Goal: Task Accomplishment & Management: Use online tool/utility

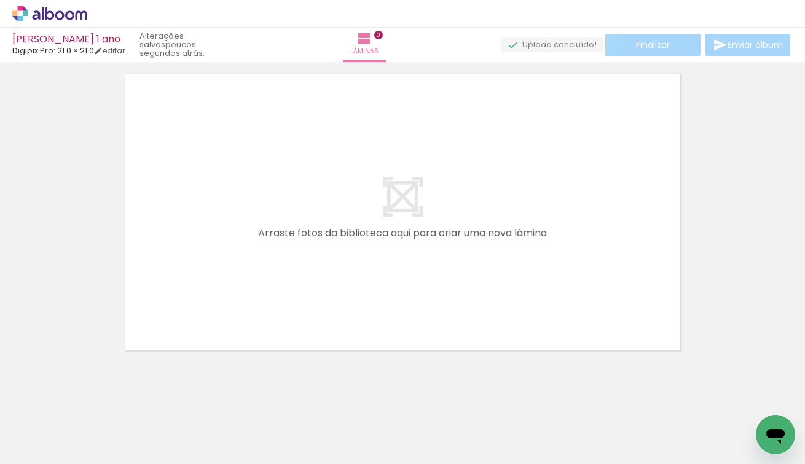
scroll to position [39, 0]
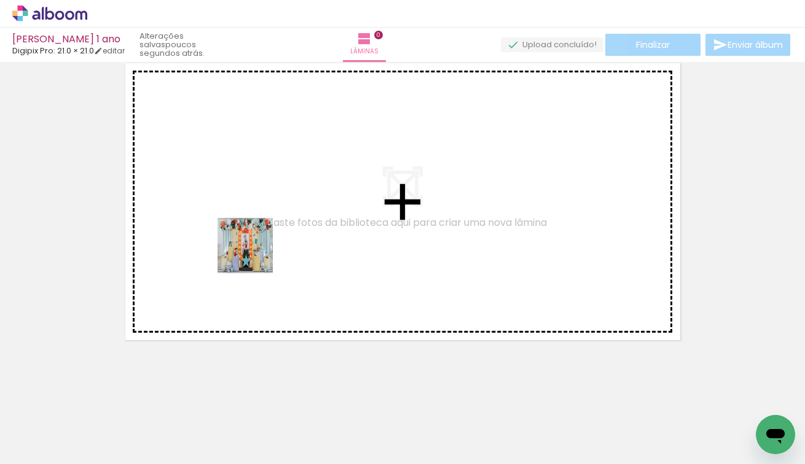
drag, startPoint x: 122, startPoint y: 428, endPoint x: 270, endPoint y: 242, distance: 237.8
click at [270, 242] on quentale-workspace at bounding box center [402, 232] width 805 height 464
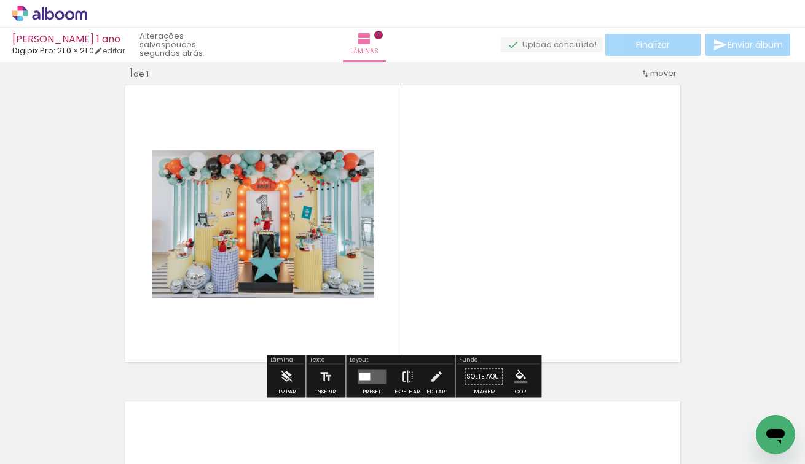
scroll to position [15, 0]
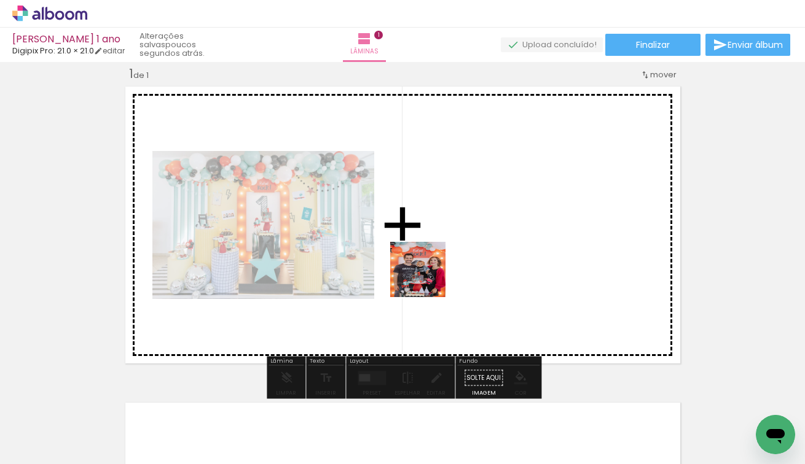
drag, startPoint x: 403, startPoint y: 427, endPoint x: 429, endPoint y: 272, distance: 157.0
click at [429, 272] on quentale-workspace at bounding box center [402, 232] width 805 height 464
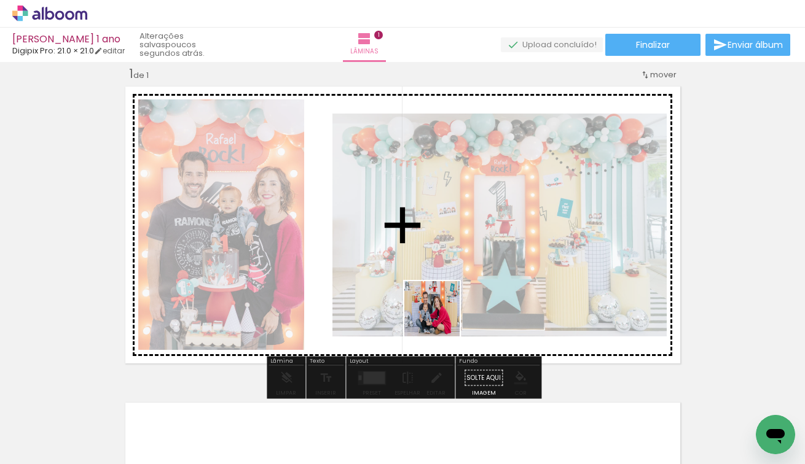
drag, startPoint x: 471, startPoint y: 426, endPoint x: 438, endPoint y: 309, distance: 121.8
click at [439, 309] on quentale-workspace at bounding box center [402, 232] width 805 height 464
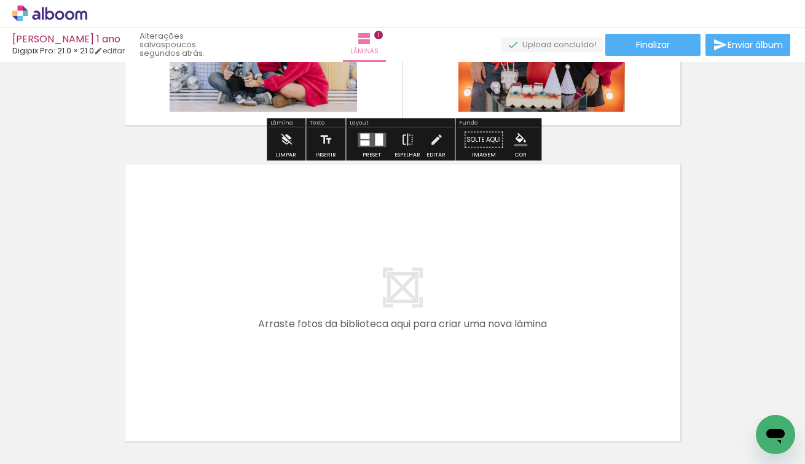
scroll to position [355, 0]
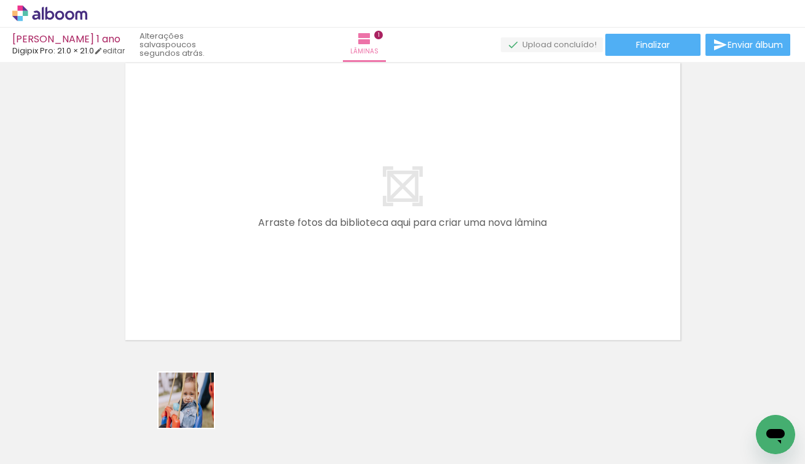
drag, startPoint x: 195, startPoint y: 425, endPoint x: 271, endPoint y: 266, distance: 176.4
click at [271, 266] on quentale-workspace at bounding box center [402, 232] width 805 height 464
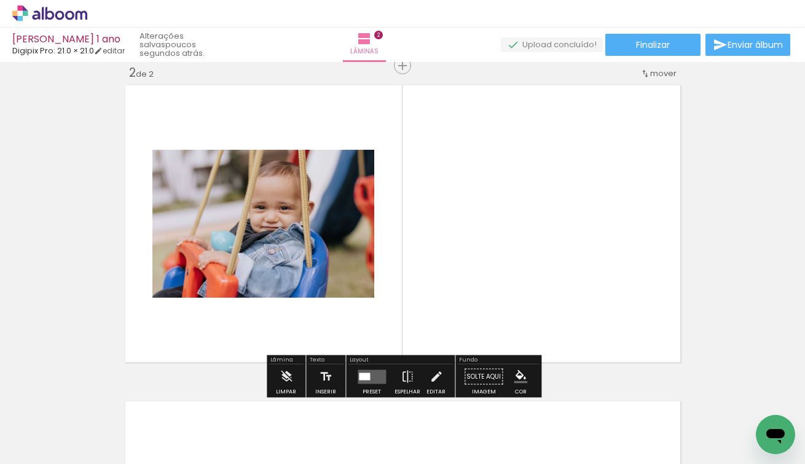
scroll to position [332, 0]
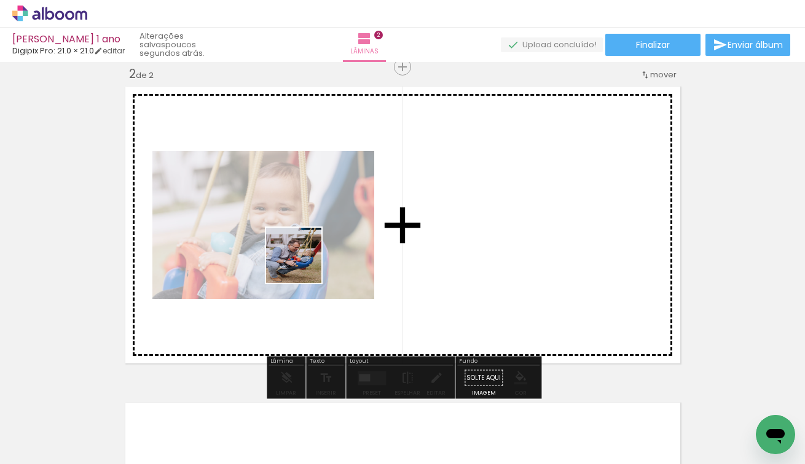
drag, startPoint x: 265, startPoint y: 427, endPoint x: 303, endPoint y: 264, distance: 167.2
click at [303, 264] on quentale-workspace at bounding box center [402, 232] width 805 height 464
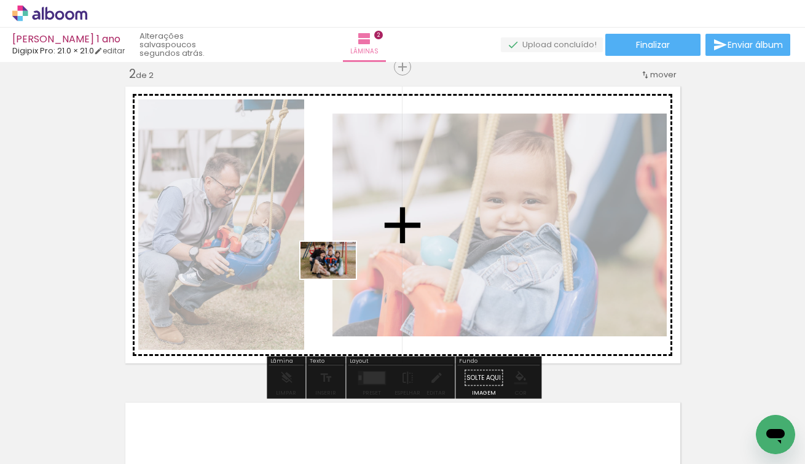
drag, startPoint x: 337, startPoint y: 416, endPoint x: 337, endPoint y: 279, distance: 137.6
click at [337, 279] on quentale-workspace at bounding box center [402, 232] width 805 height 464
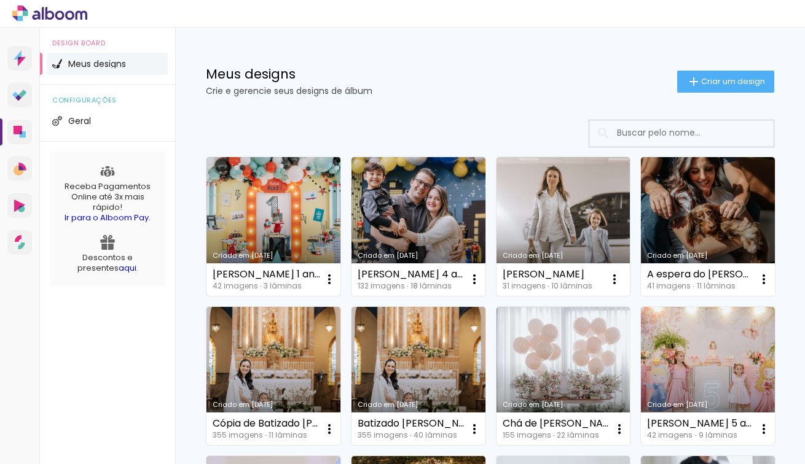
click at [278, 205] on link "Criado em [DATE]" at bounding box center [273, 226] width 134 height 139
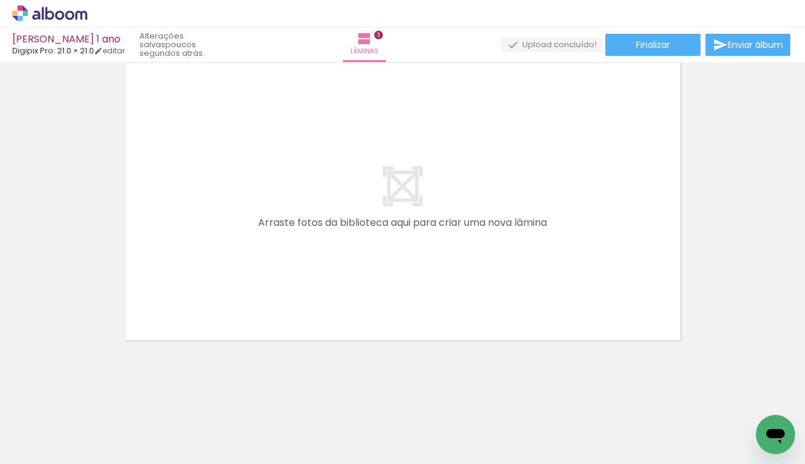
scroll to position [0, 852]
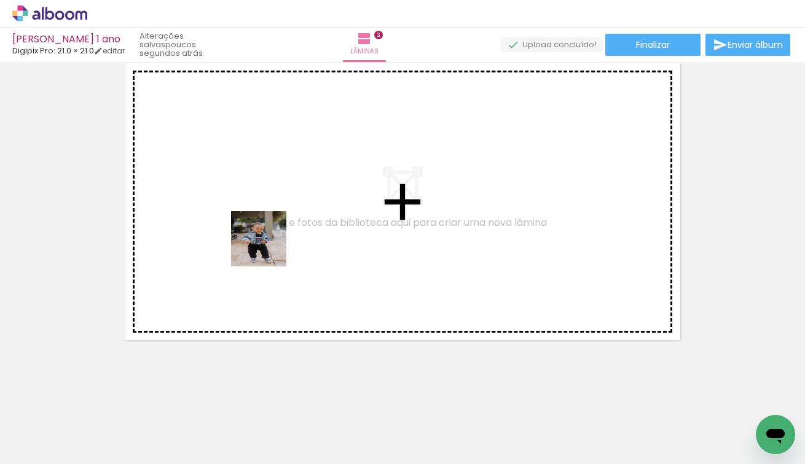
drag, startPoint x: 172, startPoint y: 432, endPoint x: 277, endPoint y: 238, distance: 220.7
click at [277, 238] on quentale-workspace at bounding box center [402, 232] width 805 height 464
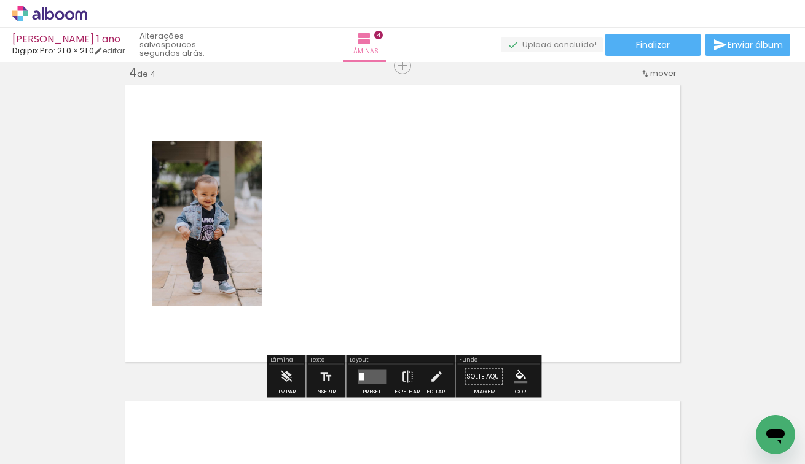
scroll to position [964, 0]
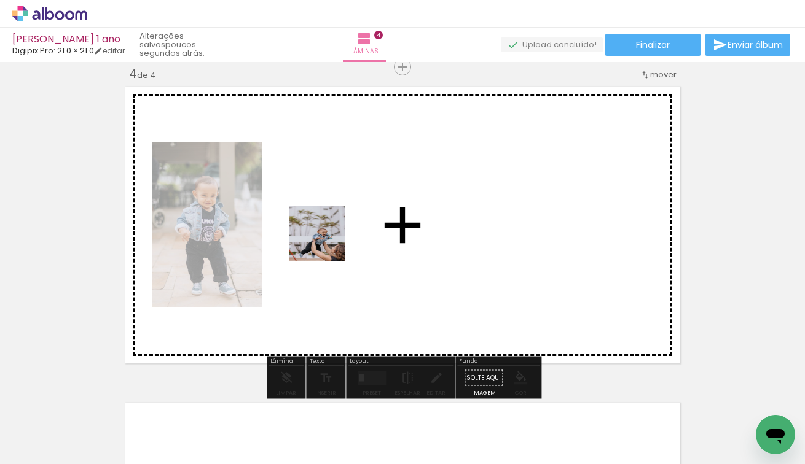
drag, startPoint x: 243, startPoint y: 410, endPoint x: 326, endPoint y: 243, distance: 187.1
click at [326, 243] on quentale-workspace at bounding box center [402, 232] width 805 height 464
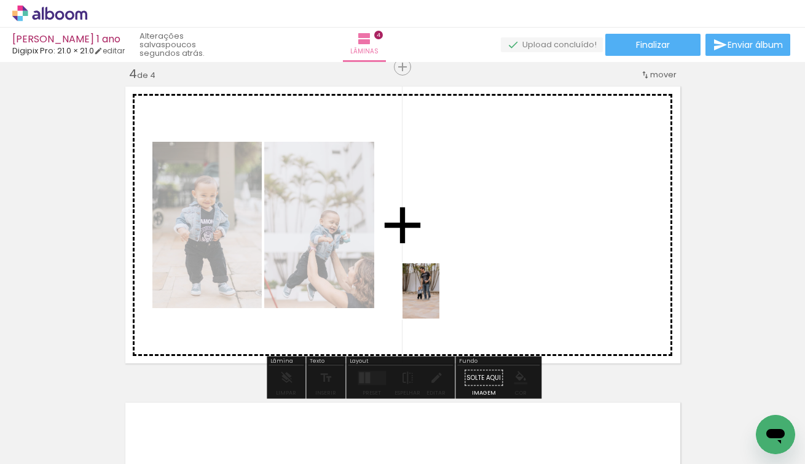
drag, startPoint x: 385, startPoint y: 405, endPoint x: 442, endPoint y: 288, distance: 130.8
click at [442, 290] on quentale-workspace at bounding box center [402, 232] width 805 height 464
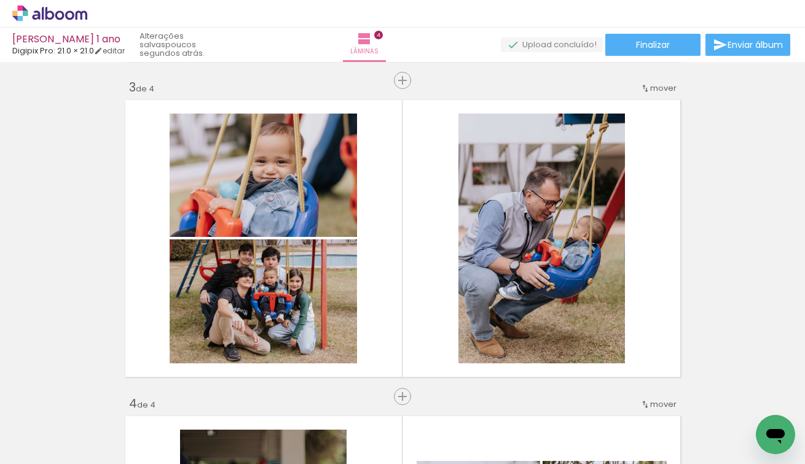
scroll to position [634, 0]
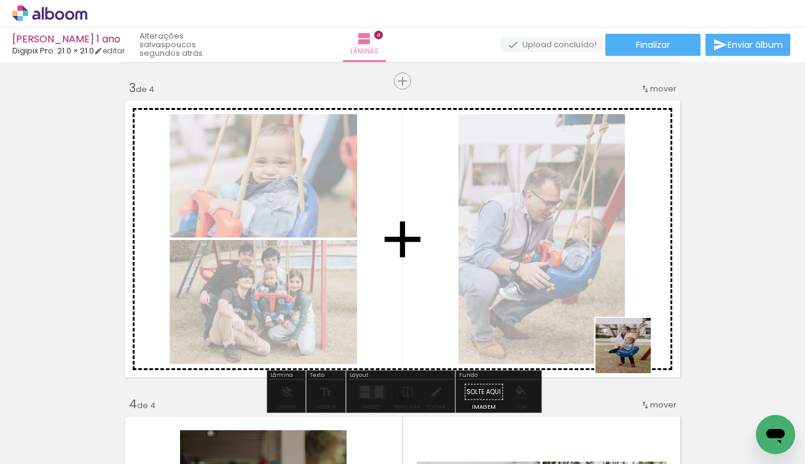
drag, startPoint x: 666, startPoint y: 414, endPoint x: 603, endPoint y: 273, distance: 154.5
click at [603, 274] on quentale-workspace at bounding box center [402, 232] width 805 height 464
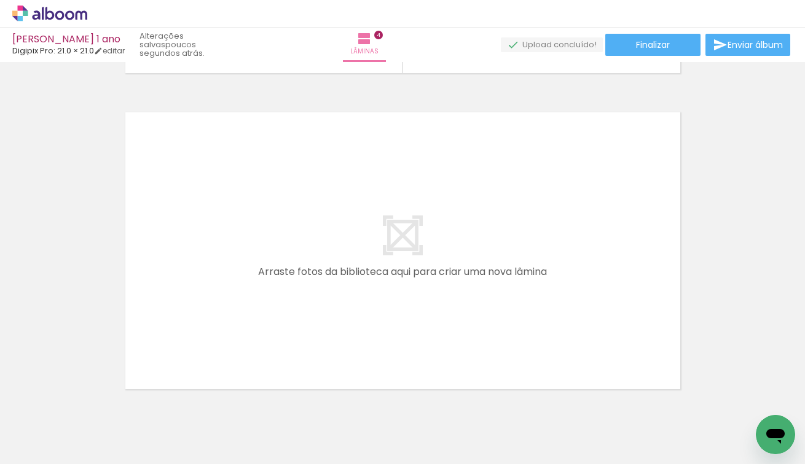
scroll to position [1265, 0]
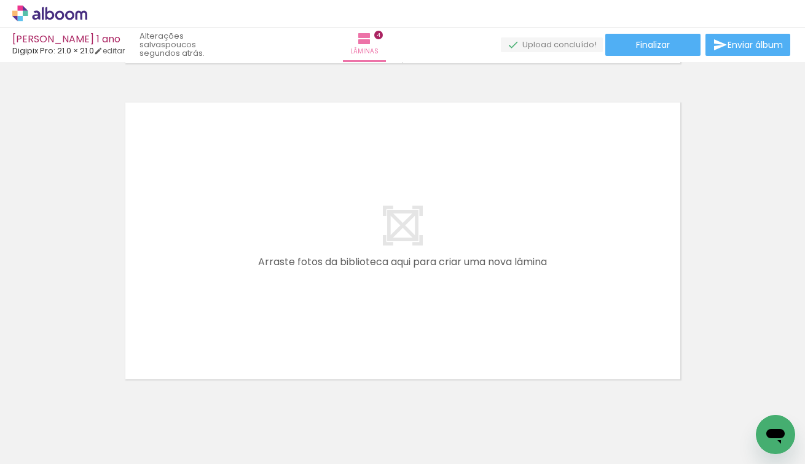
drag, startPoint x: 549, startPoint y: 424, endPoint x: 497, endPoint y: 307, distance: 127.6
click at [497, 307] on quentale-workspace at bounding box center [402, 232] width 805 height 464
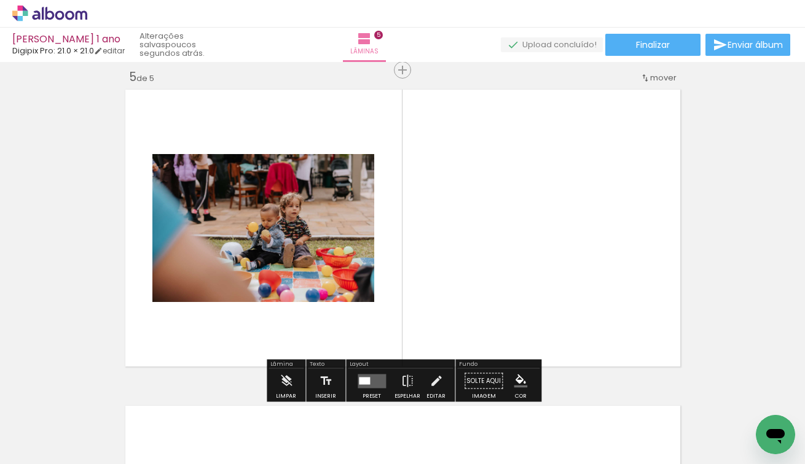
scroll to position [1281, 0]
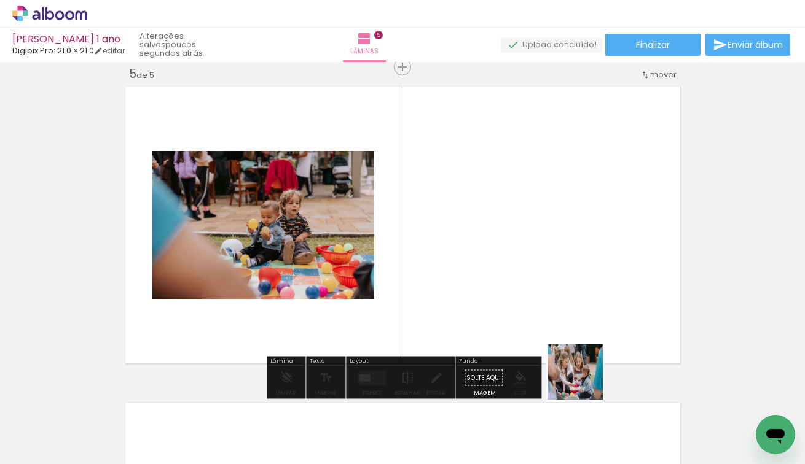
drag, startPoint x: 613, startPoint y: 422, endPoint x: 538, endPoint y: 287, distance: 154.5
click at [538, 287] on quentale-workspace at bounding box center [402, 232] width 805 height 464
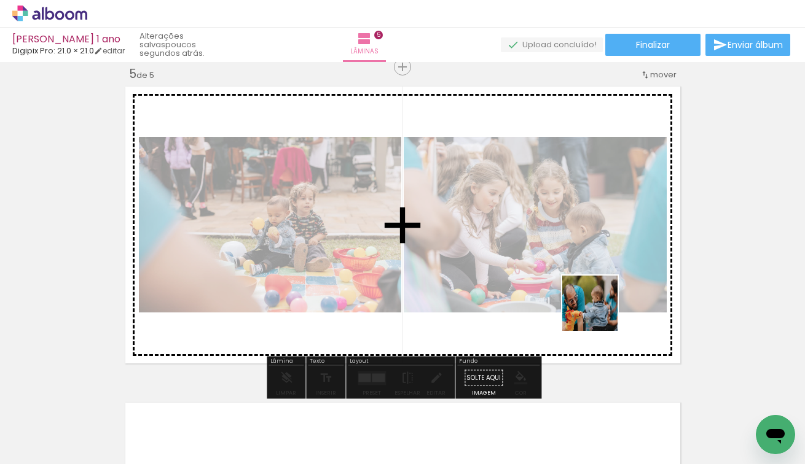
drag, startPoint x: 659, startPoint y: 400, endPoint x: 584, endPoint y: 270, distance: 149.7
click at [585, 270] on quentale-workspace at bounding box center [402, 232] width 805 height 464
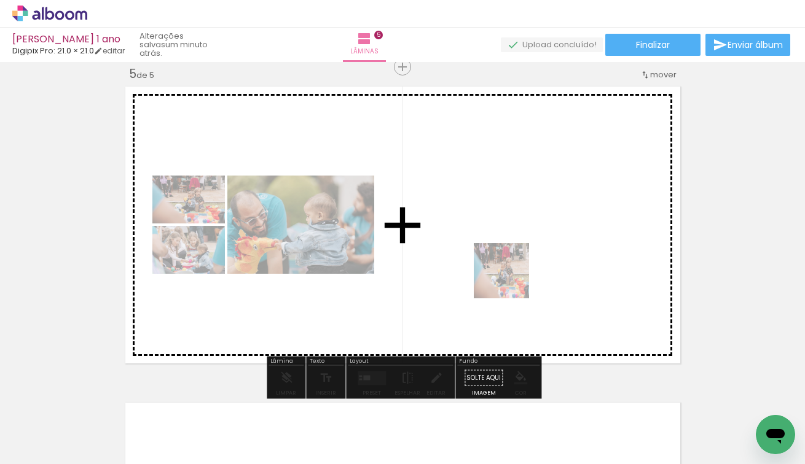
drag, startPoint x: 539, startPoint y: 436, endPoint x: 509, endPoint y: 273, distance: 166.1
click at [509, 273] on quentale-workspace at bounding box center [402, 232] width 805 height 464
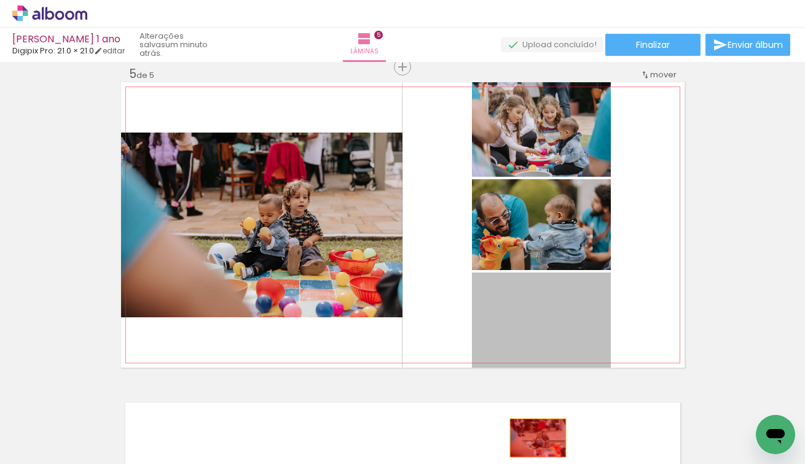
drag, startPoint x: 580, startPoint y: 317, endPoint x: 536, endPoint y: 437, distance: 127.5
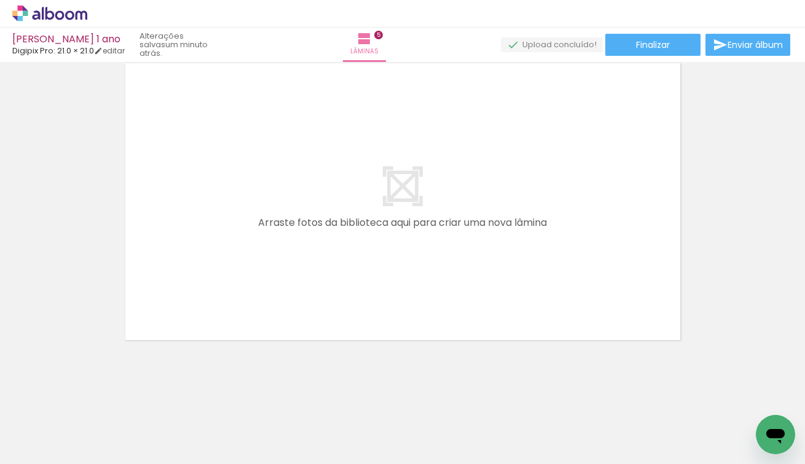
scroll to position [0, 1770]
drag, startPoint x: 353, startPoint y: 418, endPoint x: 372, endPoint y: 210, distance: 209.0
click at [372, 210] on quentale-workspace at bounding box center [402, 232] width 805 height 464
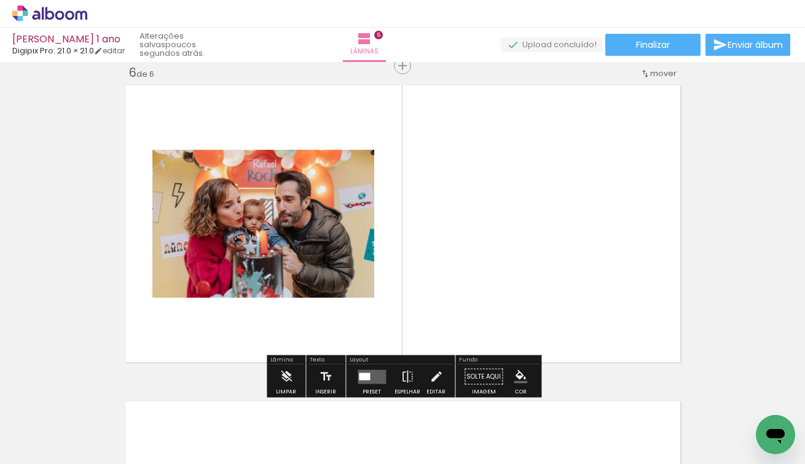
scroll to position [1597, 0]
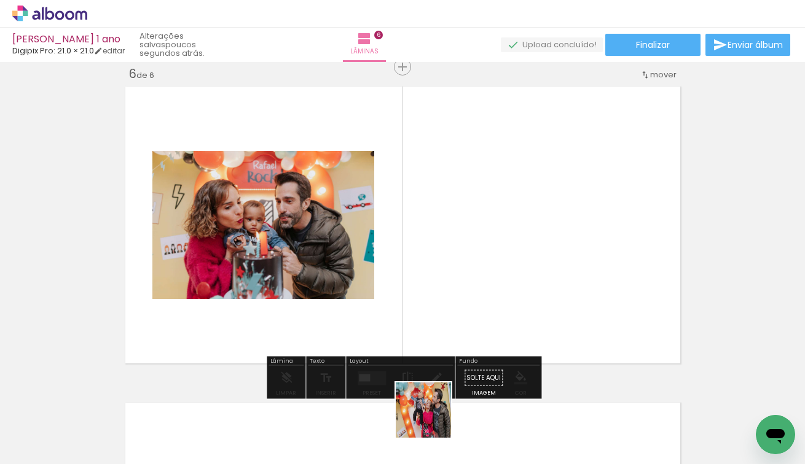
drag, startPoint x: 432, startPoint y: 433, endPoint x: 453, endPoint y: 256, distance: 178.7
click at [453, 256] on quentale-workspace at bounding box center [402, 232] width 805 height 464
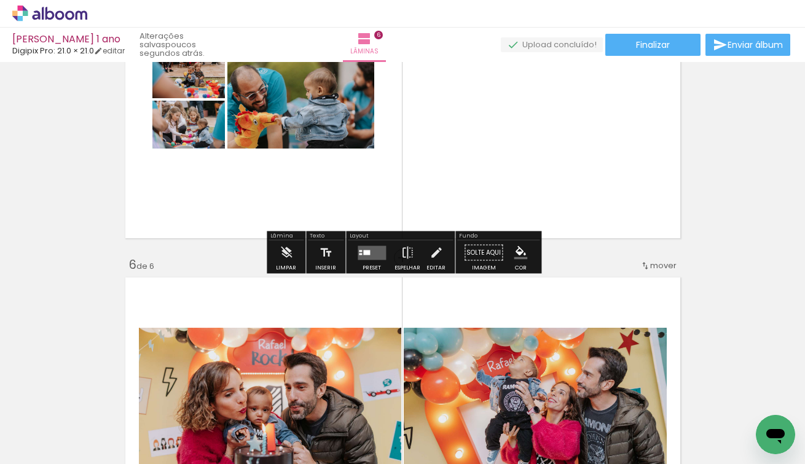
scroll to position [1423, 0]
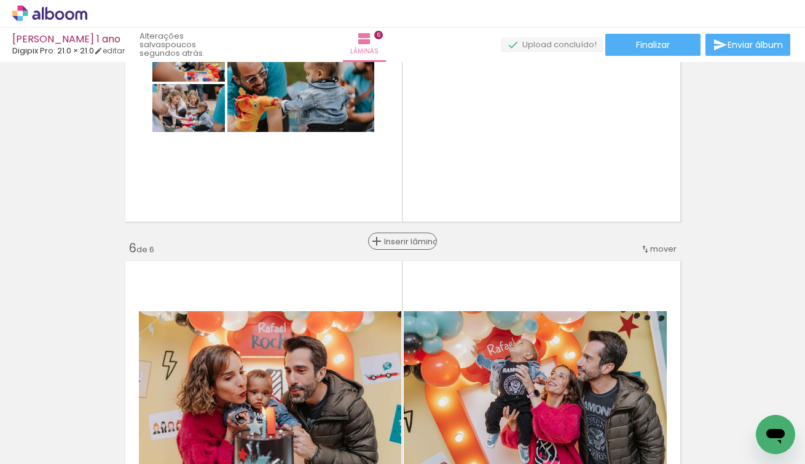
click at [407, 243] on span "Inserir lâmina" at bounding box center [408, 242] width 48 height 8
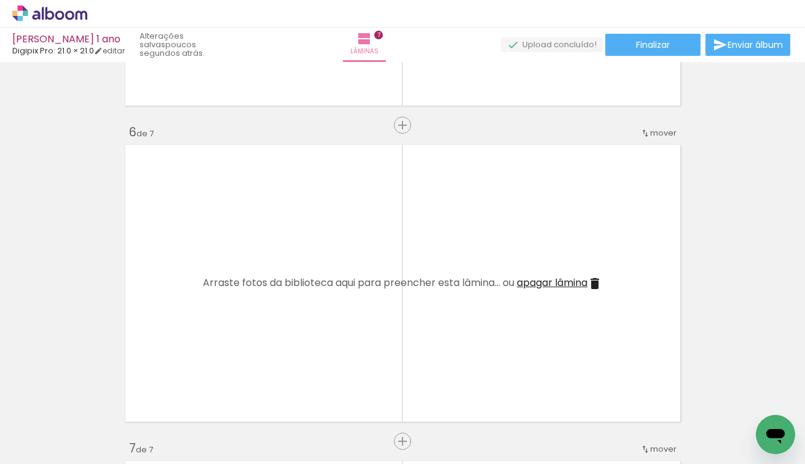
scroll to position [1557, 0]
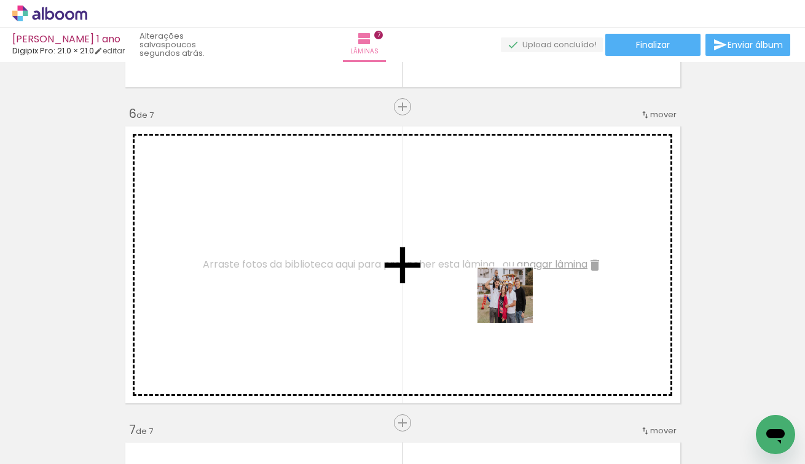
drag, startPoint x: 595, startPoint y: 398, endPoint x: 477, endPoint y: 250, distance: 189.3
click at [477, 251] on quentale-workspace at bounding box center [402, 232] width 805 height 464
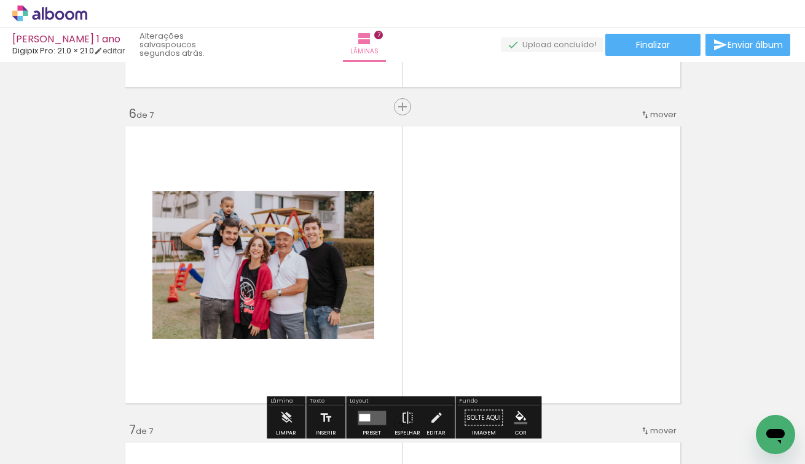
drag, startPoint x: 683, startPoint y: 421, endPoint x: 405, endPoint y: 268, distance: 317.5
click at [405, 268] on quentale-workspace at bounding box center [402, 232] width 805 height 464
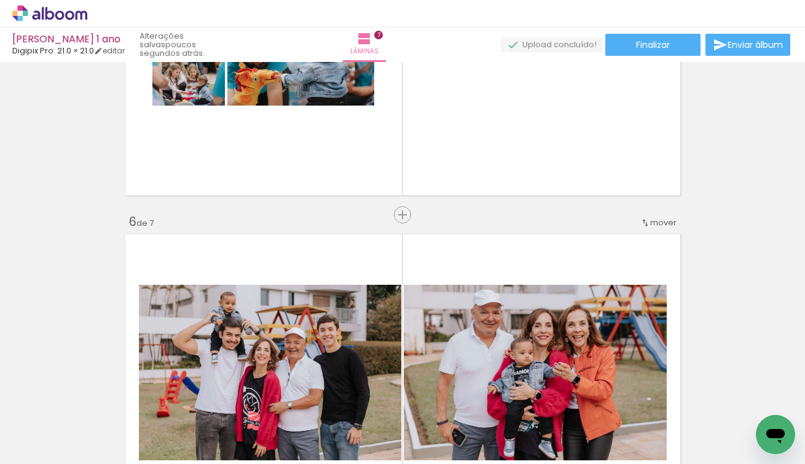
scroll to position [1448, 0]
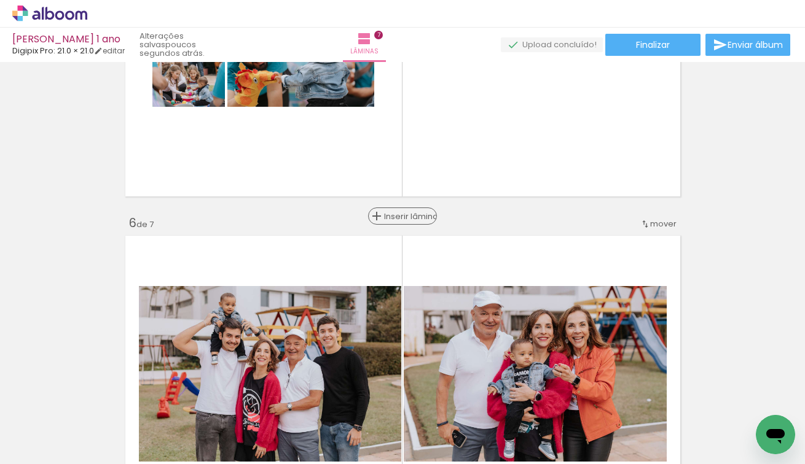
click at [400, 213] on span "Inserir lâmina" at bounding box center [408, 217] width 48 height 8
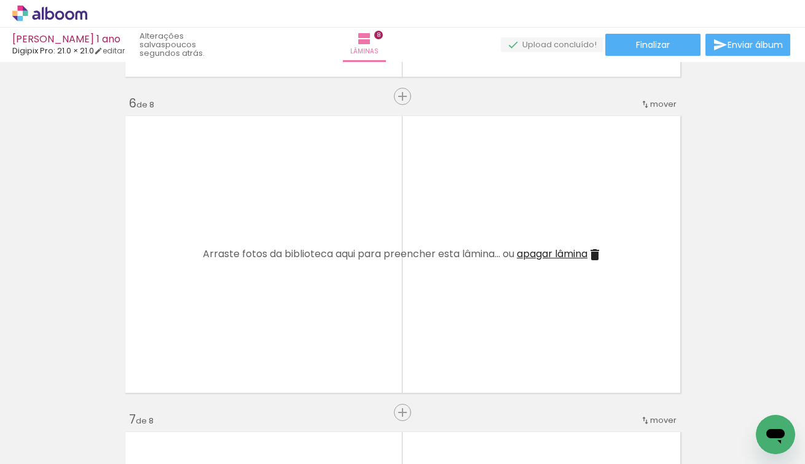
scroll to position [1570, 0]
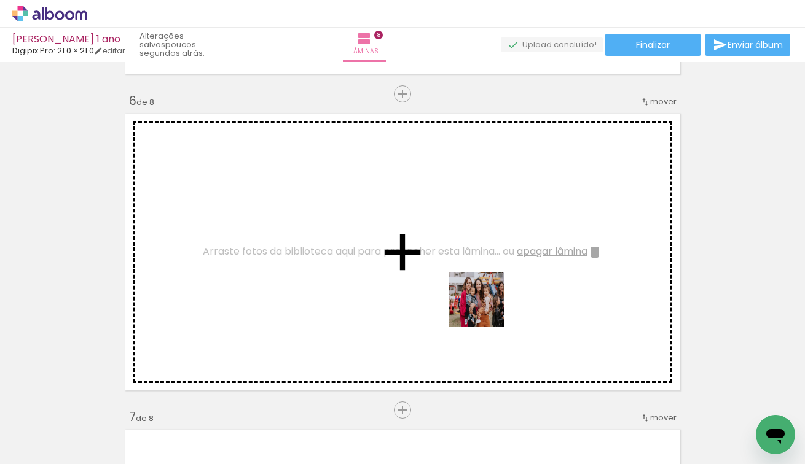
drag, startPoint x: 490, startPoint y: 423, endPoint x: 485, endPoint y: 275, distance: 148.1
click at [485, 275] on quentale-workspace at bounding box center [402, 232] width 805 height 464
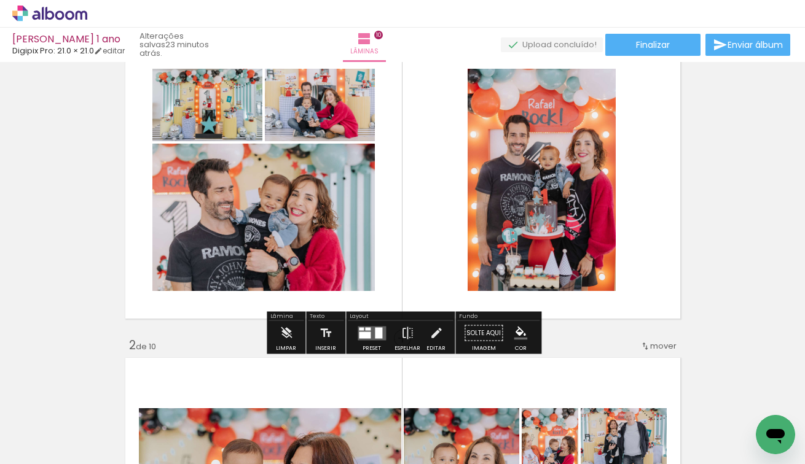
scroll to position [77, 0]
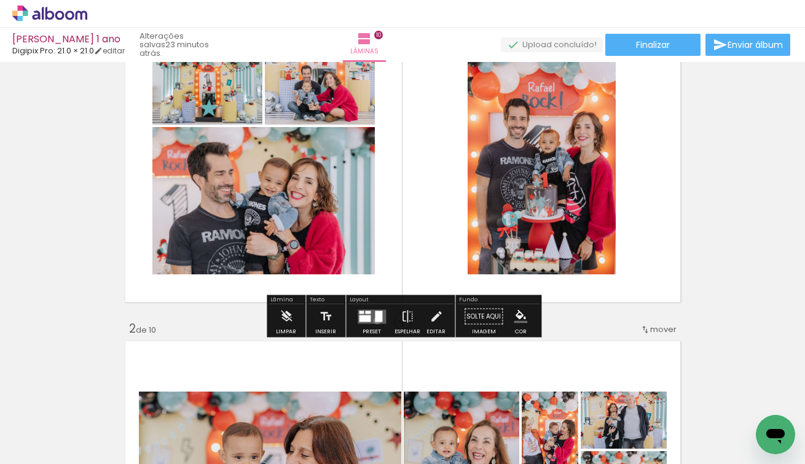
click at [375, 321] on div at bounding box center [378, 316] width 7 height 11
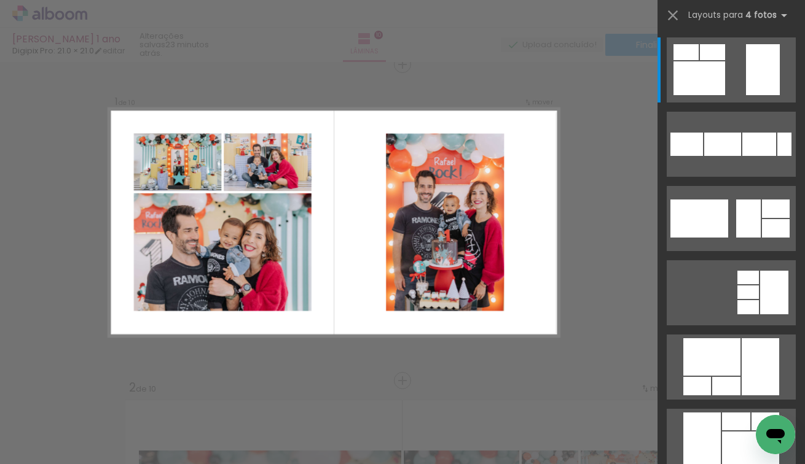
scroll to position [15, 0]
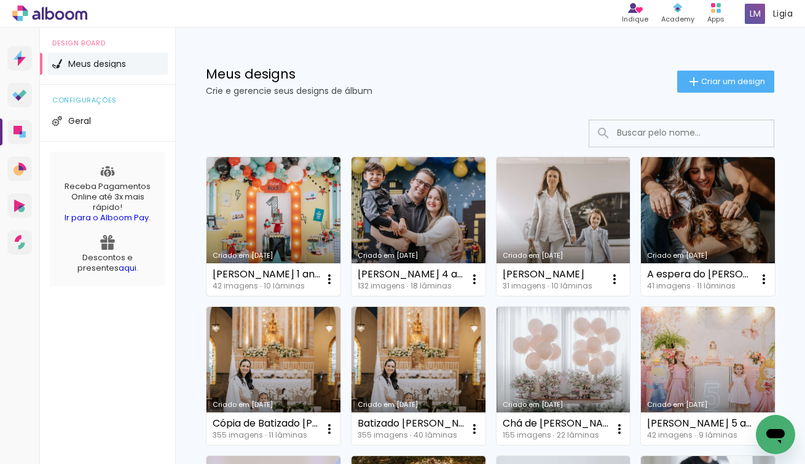
click at [312, 209] on link "Criado em [DATE]" at bounding box center [273, 226] width 134 height 139
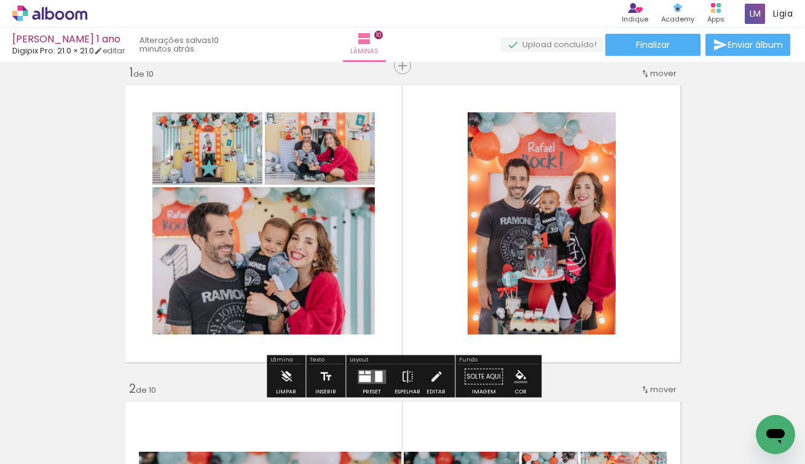
scroll to position [18, 0]
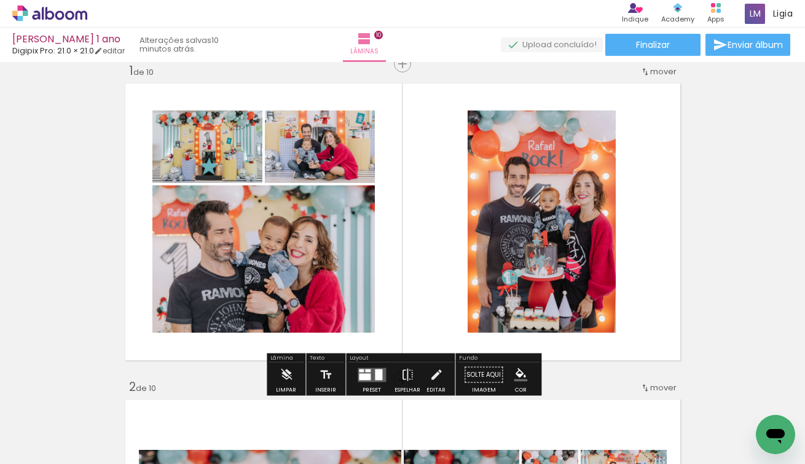
click at [370, 377] on quentale-layouter at bounding box center [371, 375] width 28 height 14
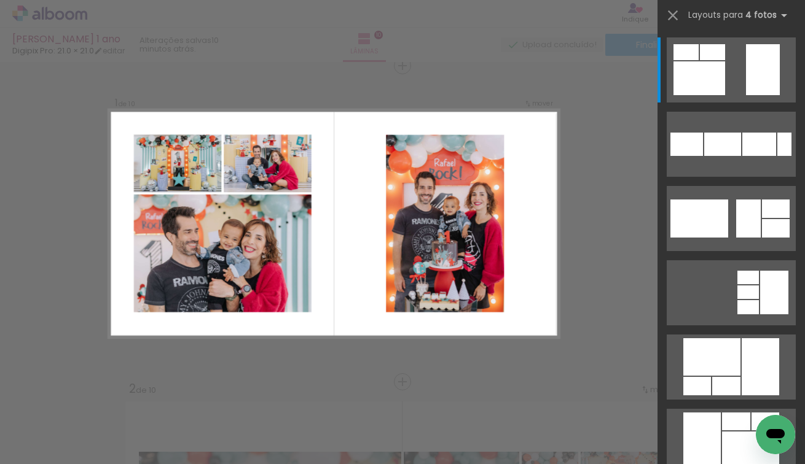
scroll to position [15, 0]
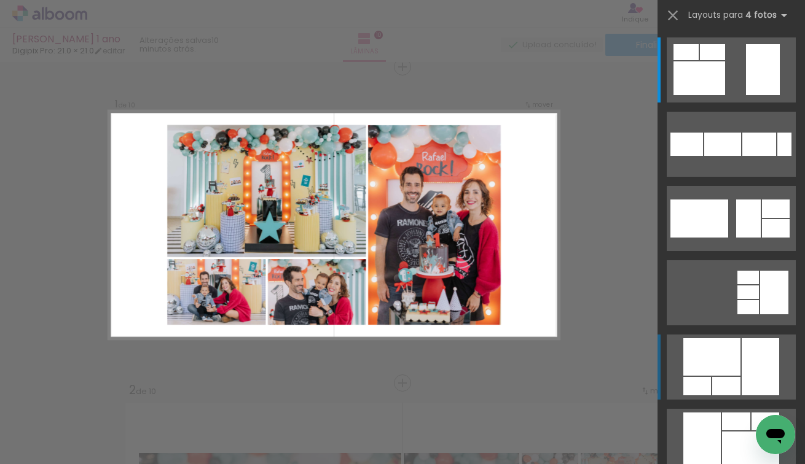
click at [728, 372] on div at bounding box center [711, 356] width 57 height 37
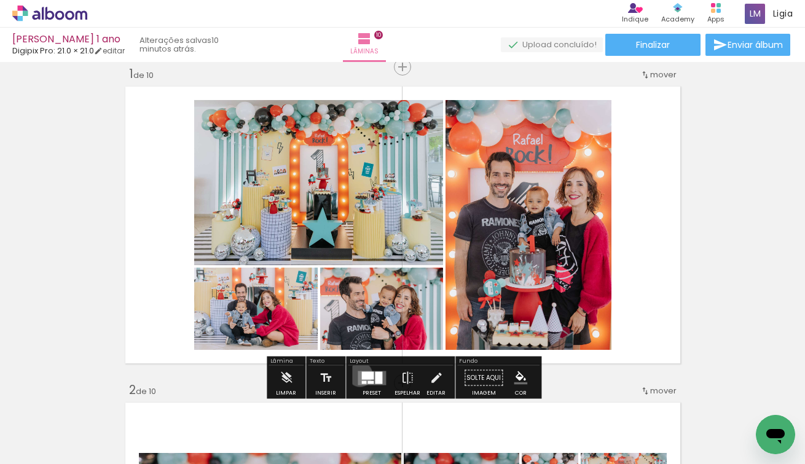
click at [357, 374] on quentale-layouter at bounding box center [371, 378] width 28 height 14
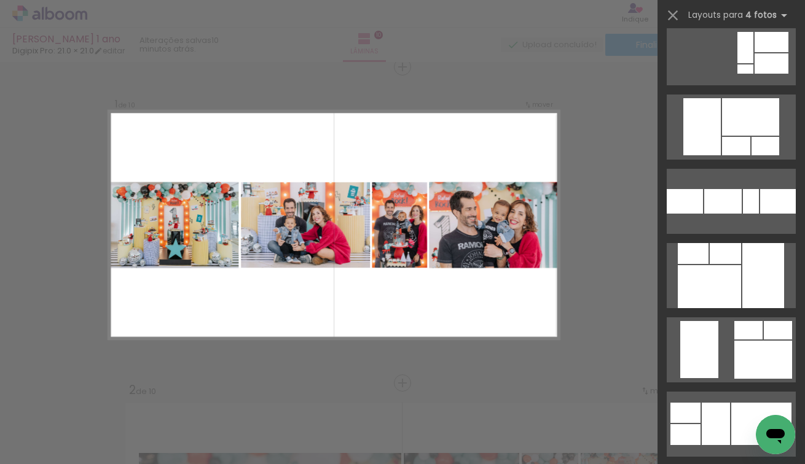
scroll to position [2705, 0]
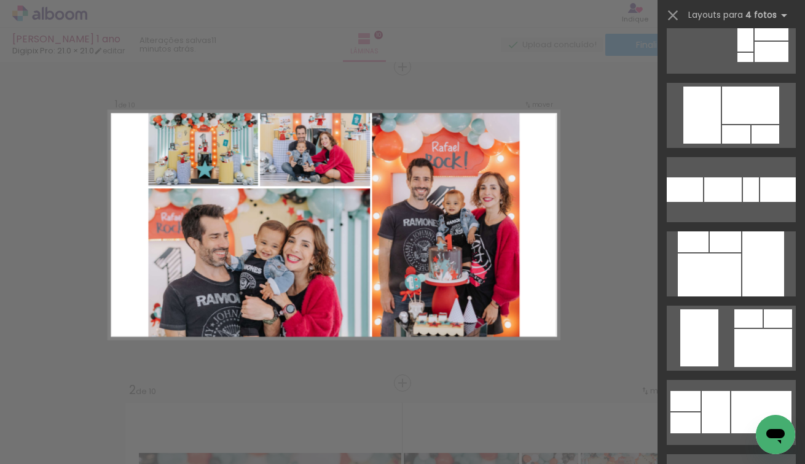
click at [721, 259] on div at bounding box center [709, 275] width 63 height 43
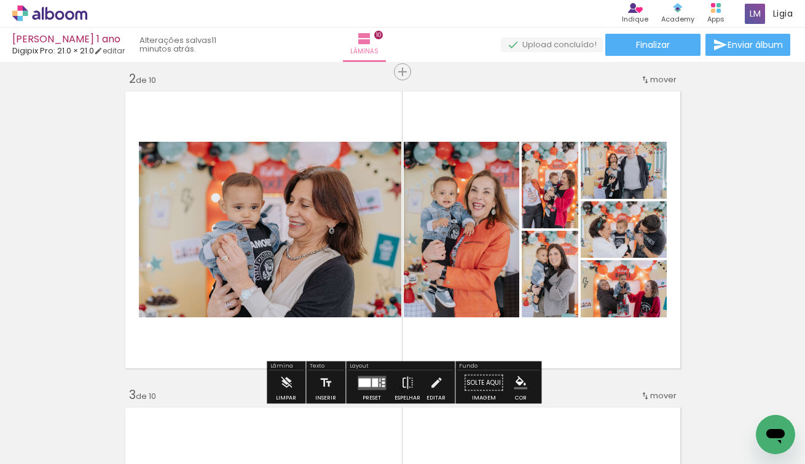
scroll to position [330, 0]
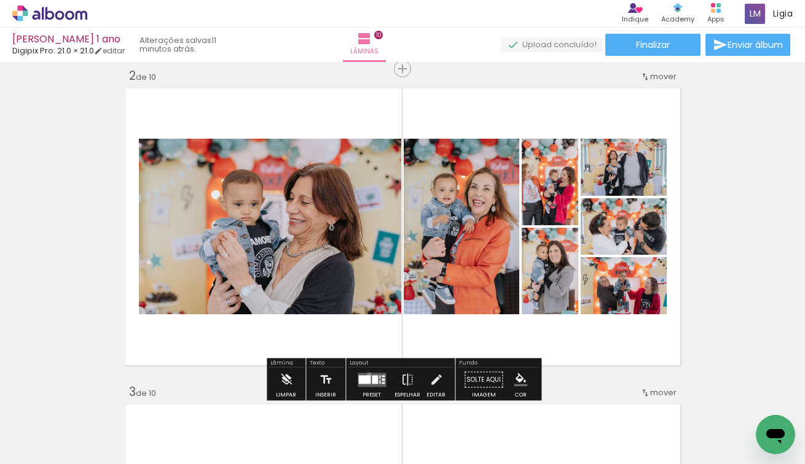
click at [366, 374] on quentale-layouter at bounding box center [371, 380] width 28 height 14
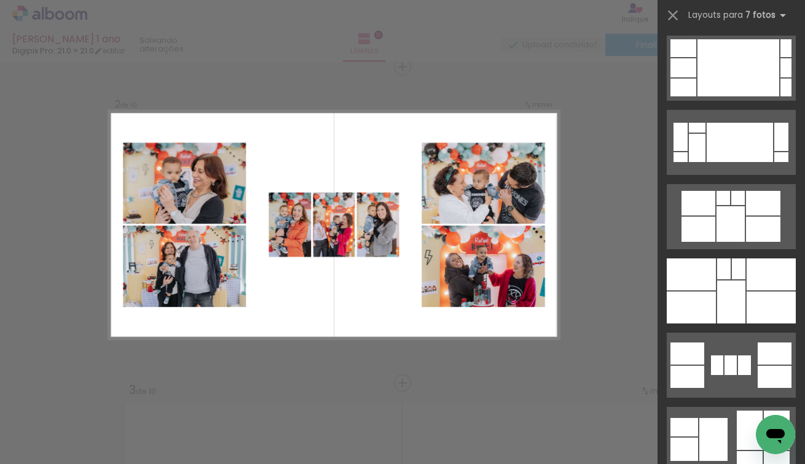
scroll to position [1196, 0]
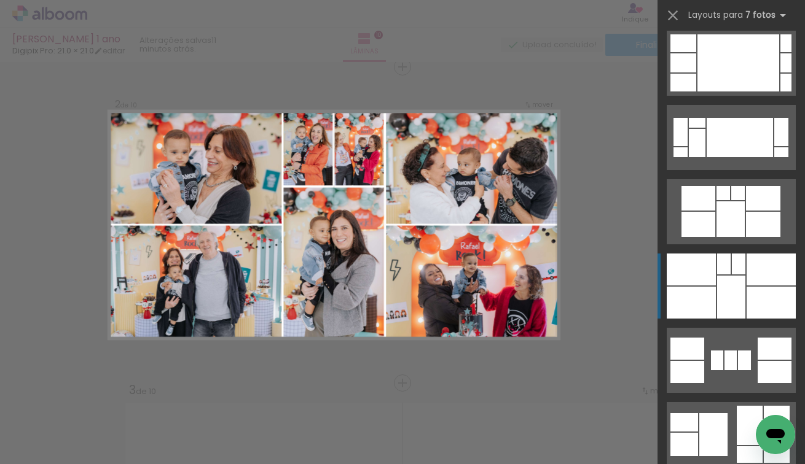
click at [728, 279] on div at bounding box center [731, 297] width 28 height 43
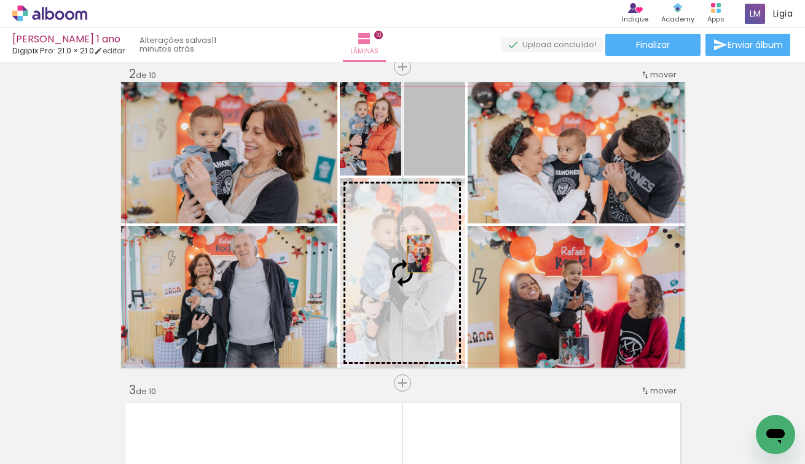
drag, startPoint x: 446, startPoint y: 147, endPoint x: 416, endPoint y: 268, distance: 125.1
click at [0, 0] on slot at bounding box center [0, 0] width 0 height 0
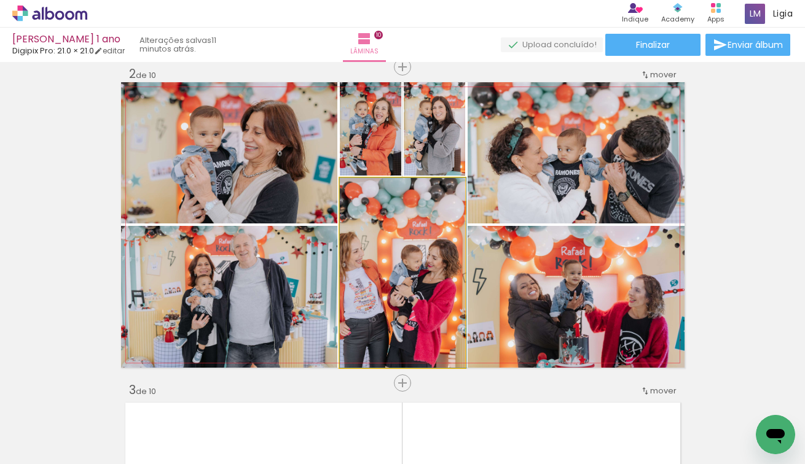
drag, startPoint x: 415, startPoint y: 300, endPoint x: 447, endPoint y: 299, distance: 31.3
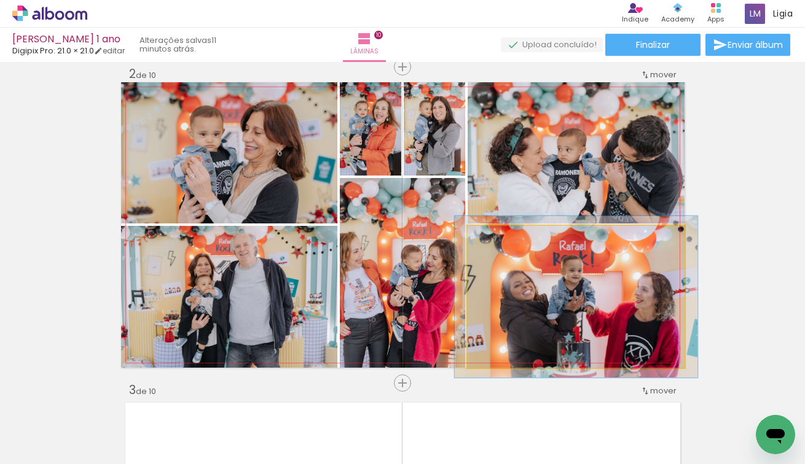
type paper-slider "112"
click at [502, 240] on div at bounding box center [501, 238] width 11 height 11
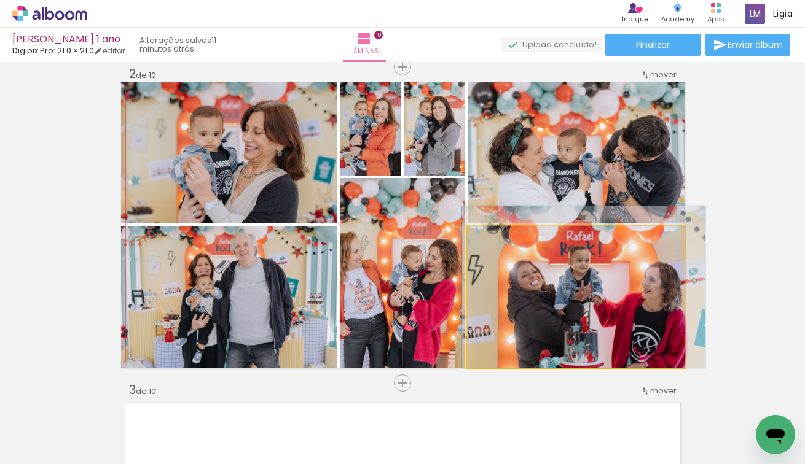
drag, startPoint x: 529, startPoint y: 303, endPoint x: 536, endPoint y: 293, distance: 12.3
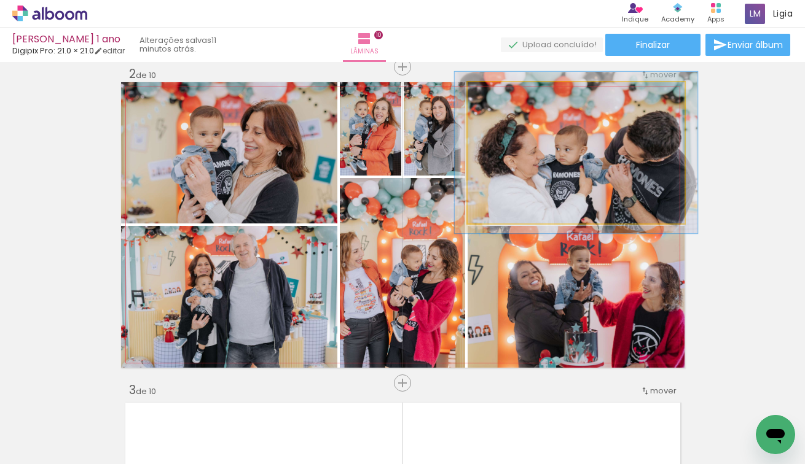
type paper-slider "112"
click at [504, 97] on div at bounding box center [501, 95] width 11 height 11
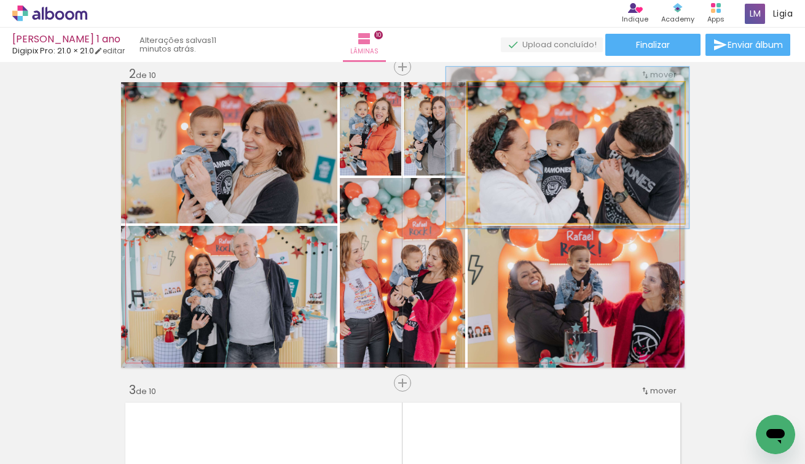
drag, startPoint x: 553, startPoint y: 160, endPoint x: 545, endPoint y: 155, distance: 9.9
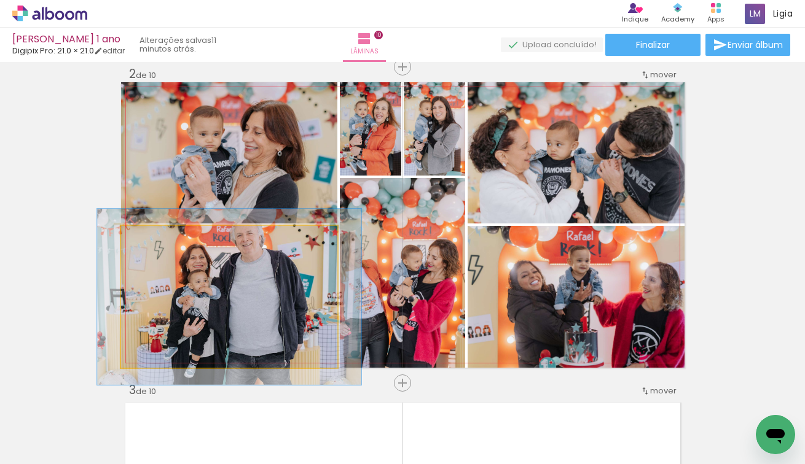
drag, startPoint x: 150, startPoint y: 236, endPoint x: 164, endPoint y: 238, distance: 14.2
type paper-slider "133"
click at [164, 238] on div at bounding box center [159, 238] width 11 height 11
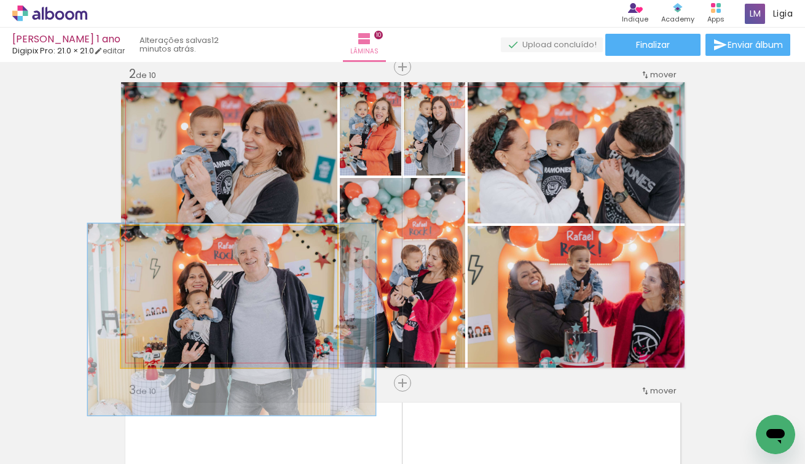
drag, startPoint x: 241, startPoint y: 283, endPoint x: 241, endPoint y: 303, distance: 20.3
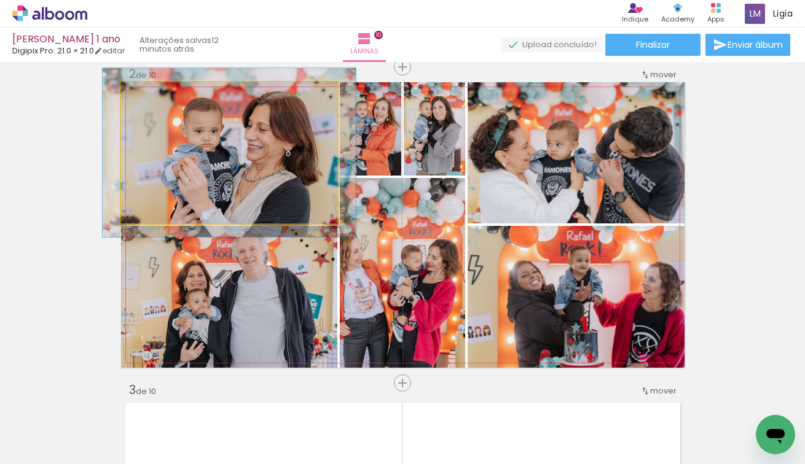
drag, startPoint x: 150, startPoint y: 96, endPoint x: 158, endPoint y: 96, distance: 7.4
type paper-slider "117"
click at [158, 96] on div at bounding box center [156, 95] width 11 height 11
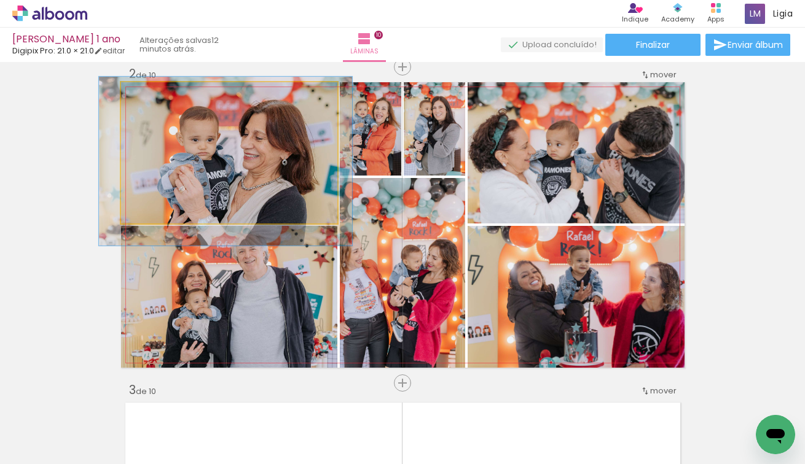
drag, startPoint x: 190, startPoint y: 150, endPoint x: 186, endPoint y: 158, distance: 9.4
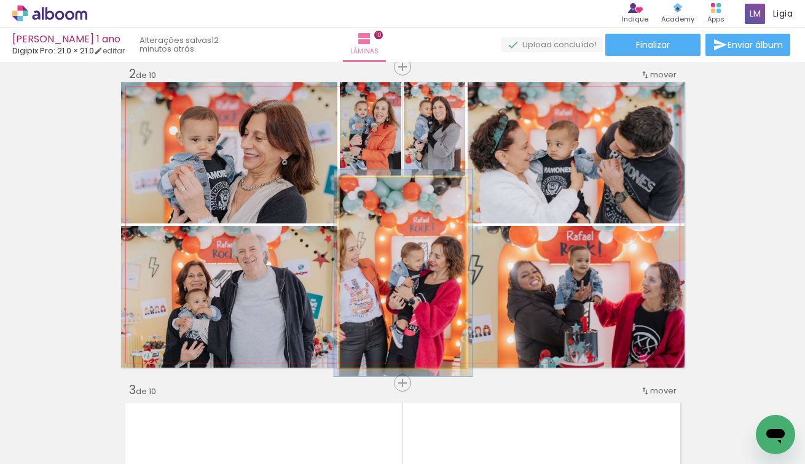
drag, startPoint x: 372, startPoint y: 194, endPoint x: 385, endPoint y: 194, distance: 12.9
click at [382, 194] on div at bounding box center [372, 191] width 20 height 20
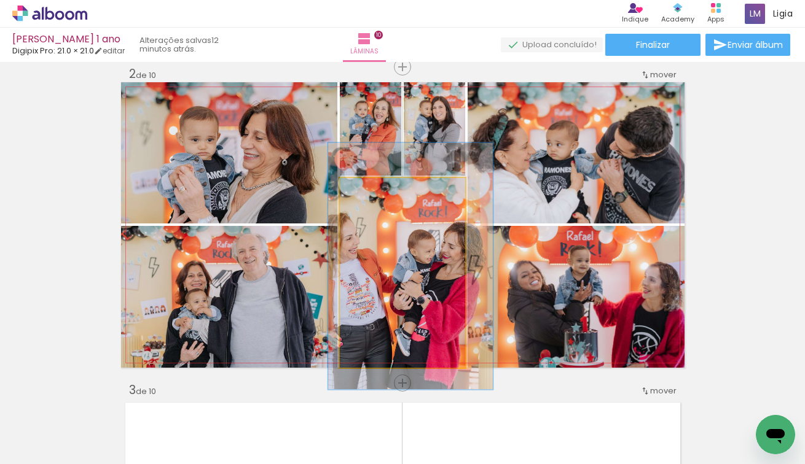
drag, startPoint x: 418, startPoint y: 268, endPoint x: 425, endPoint y: 262, distance: 10.0
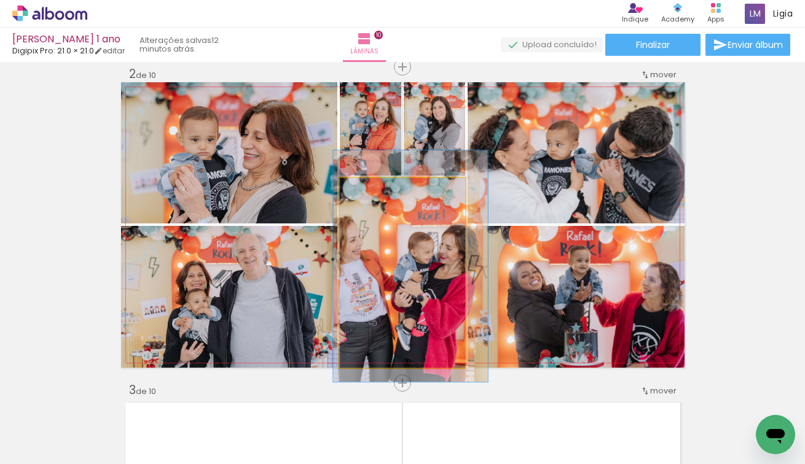
type paper-slider "122"
click at [380, 192] on div at bounding box center [378, 191] width 11 height 11
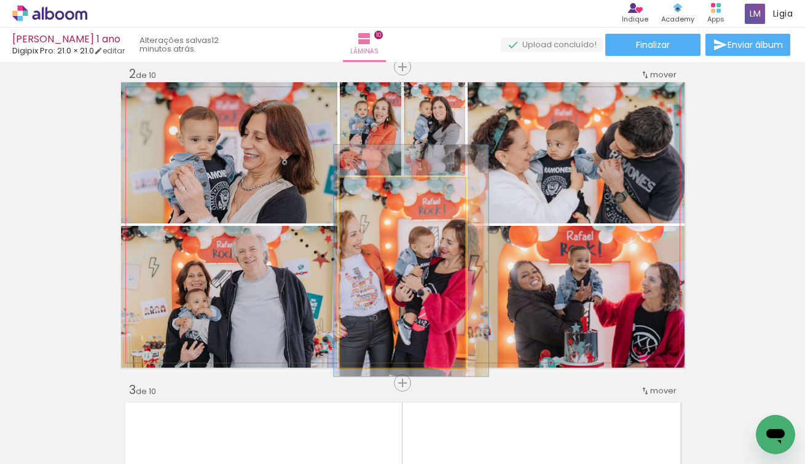
click at [411, 270] on quentale-photo at bounding box center [402, 273] width 125 height 190
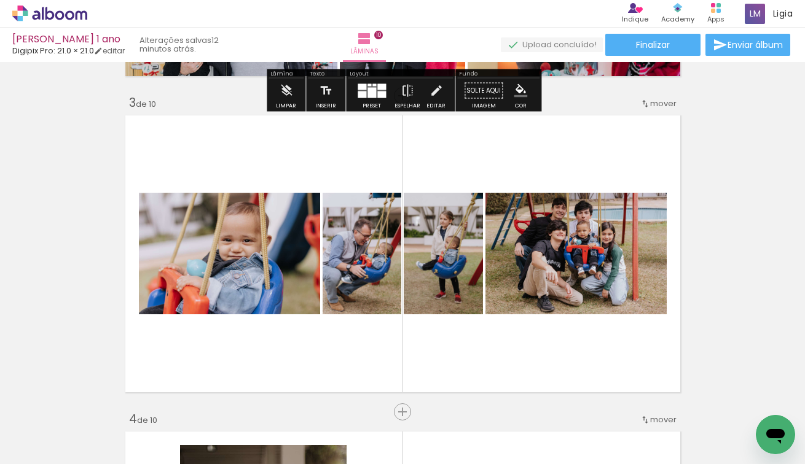
scroll to position [645, 0]
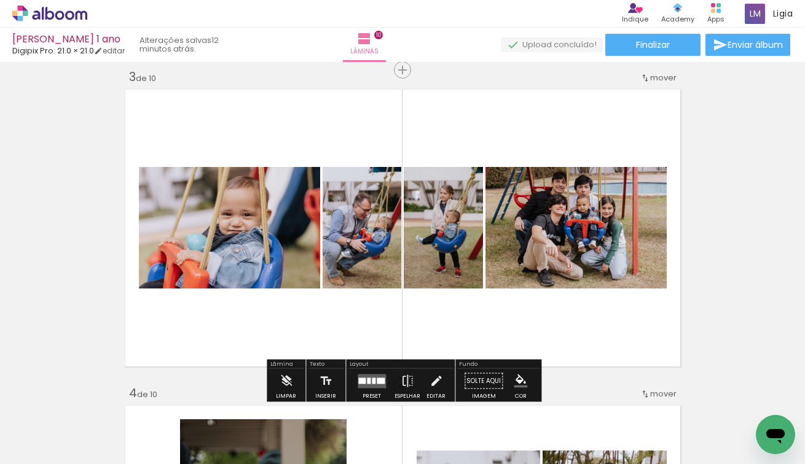
click at [365, 377] on quentale-layouter at bounding box center [371, 381] width 28 height 14
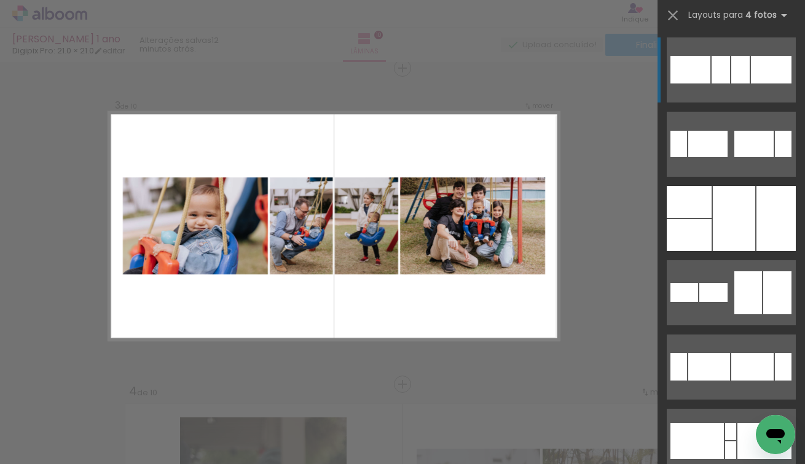
scroll to position [648, 0]
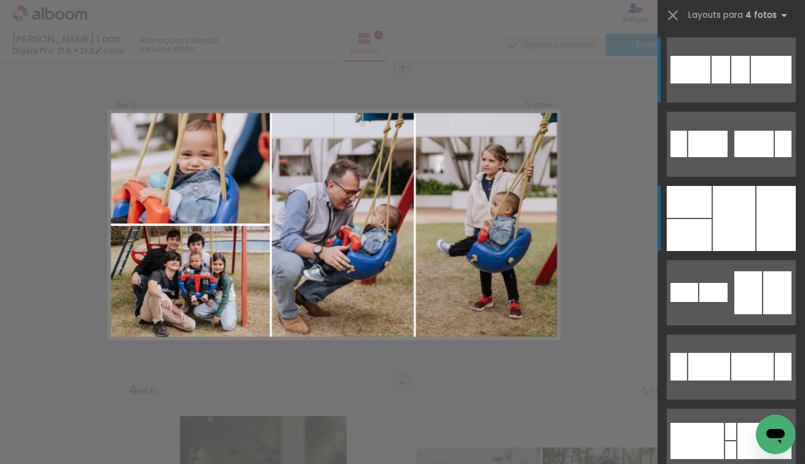
click at [721, 214] on div at bounding box center [734, 218] width 42 height 65
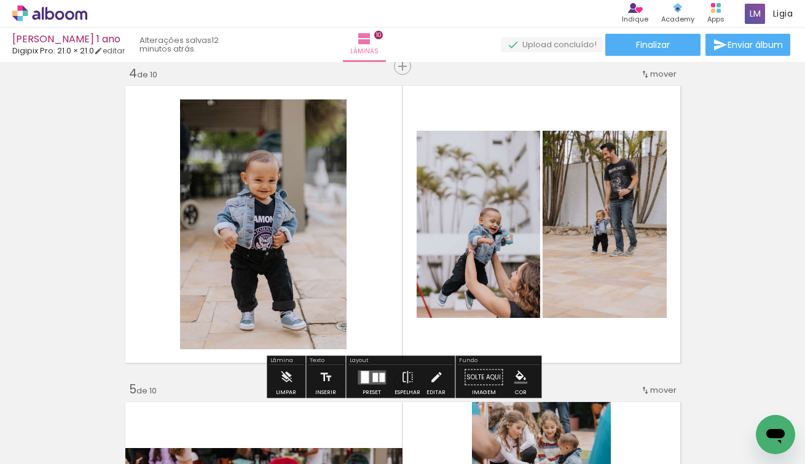
scroll to position [970, 0]
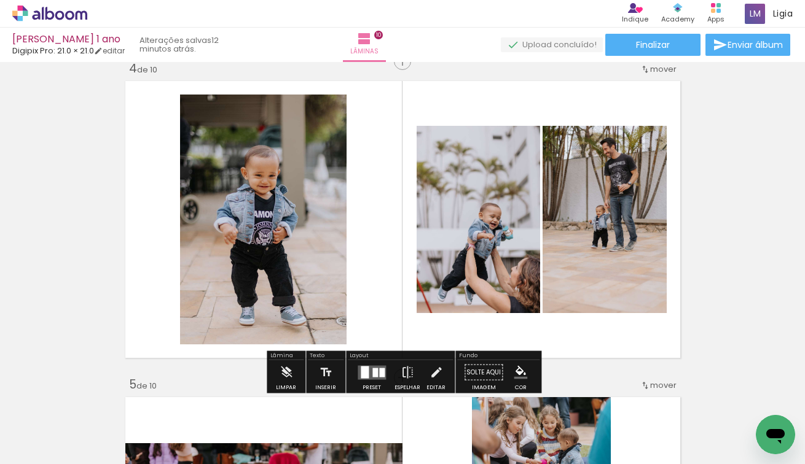
click at [368, 367] on quentale-layouter at bounding box center [371, 372] width 28 height 14
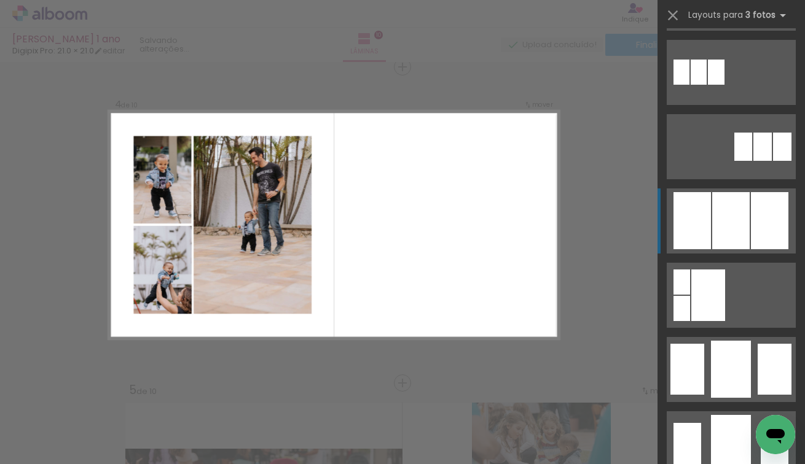
scroll to position [669, 0]
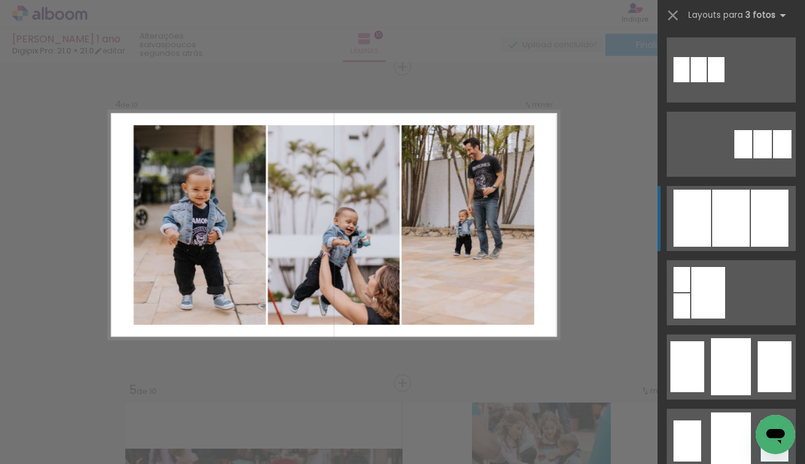
click at [725, 217] on div at bounding box center [730, 218] width 37 height 57
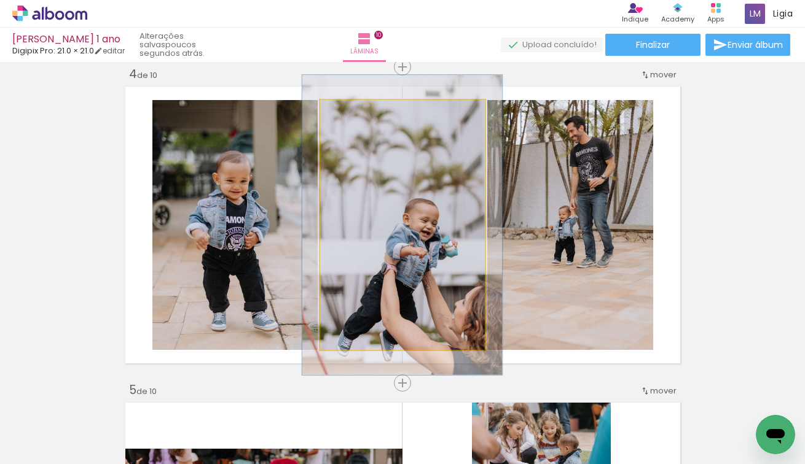
drag, startPoint x: 355, startPoint y: 118, endPoint x: 364, endPoint y: 117, distance: 8.7
type paper-slider "120"
click at [364, 117] on div at bounding box center [357, 113] width 20 height 20
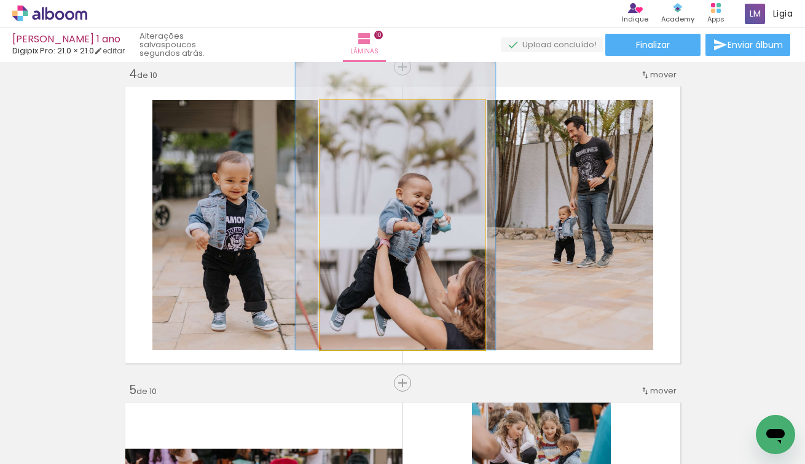
drag, startPoint x: 404, startPoint y: 241, endPoint x: 396, endPoint y: 187, distance: 54.6
click at [394, 187] on quentale-photo at bounding box center [402, 225] width 165 height 250
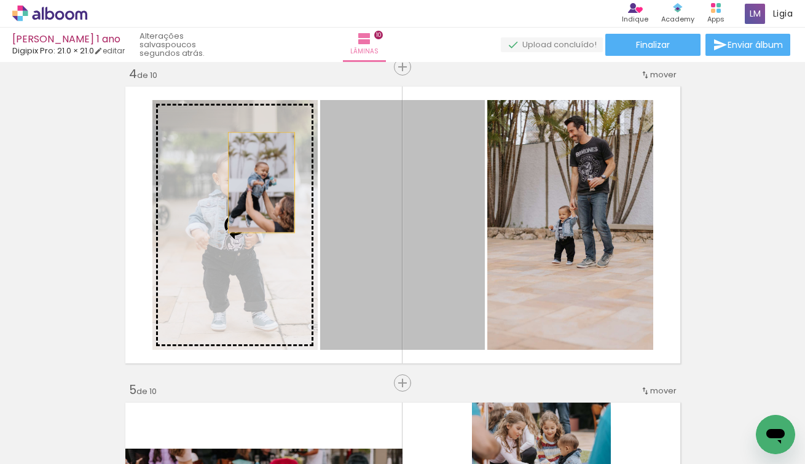
drag, startPoint x: 378, startPoint y: 188, endPoint x: 259, endPoint y: 181, distance: 118.8
click at [0, 0] on slot at bounding box center [0, 0] width 0 height 0
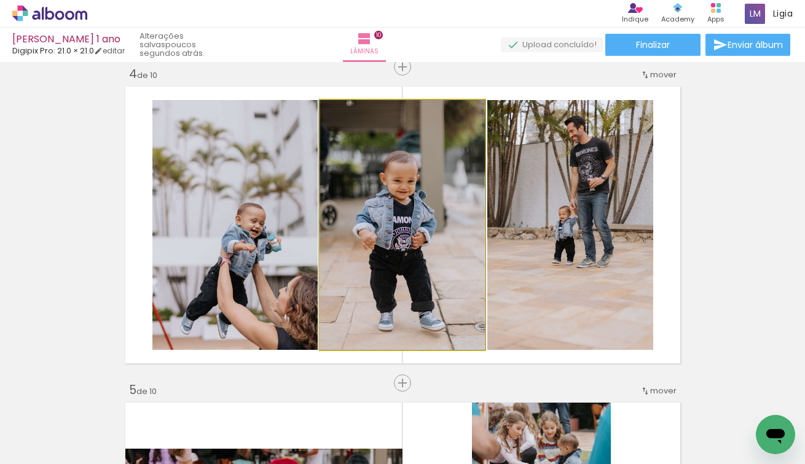
drag, startPoint x: 427, startPoint y: 166, endPoint x: 612, endPoint y: 152, distance: 185.4
click at [0, 0] on slot at bounding box center [0, 0] width 0 height 0
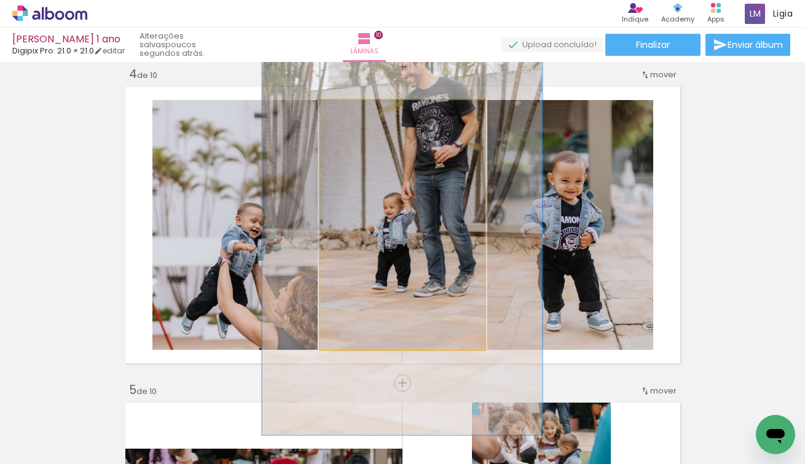
drag, startPoint x: 351, startPoint y: 119, endPoint x: 380, endPoint y: 119, distance: 28.3
click at [380, 119] on div at bounding box center [377, 113] width 20 height 20
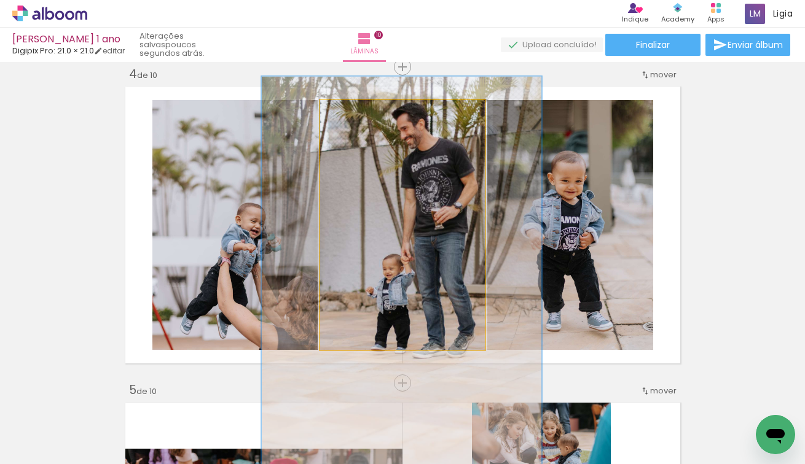
drag, startPoint x: 372, startPoint y: 206, endPoint x: 370, endPoint y: 265, distance: 59.6
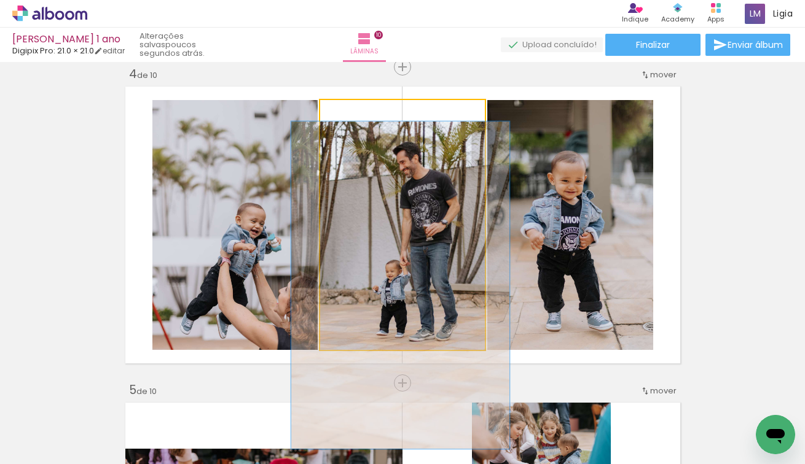
drag, startPoint x: 378, startPoint y: 113, endPoint x: 357, endPoint y: 117, distance: 20.7
type paper-slider "126"
click at [358, 117] on div at bounding box center [363, 112] width 11 height 11
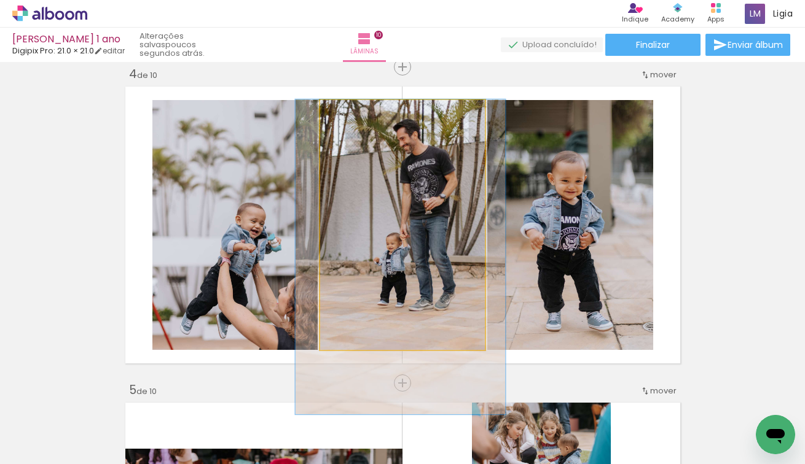
drag, startPoint x: 361, startPoint y: 193, endPoint x: 361, endPoint y: 178, distance: 16.0
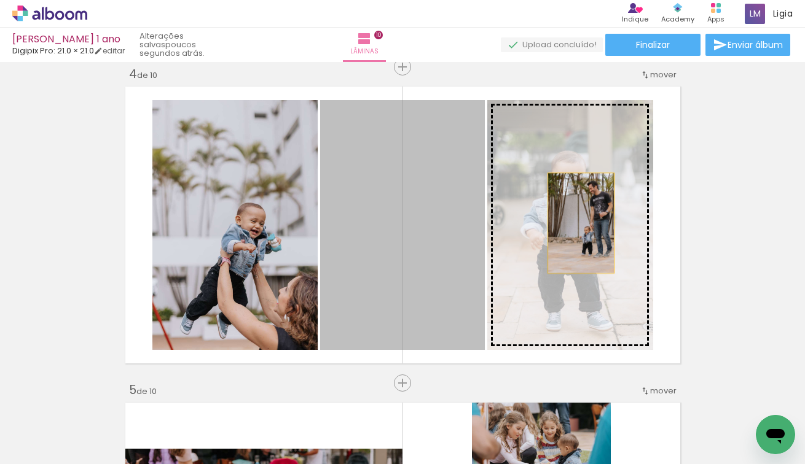
drag, startPoint x: 513, startPoint y: 216, endPoint x: 580, endPoint y: 222, distance: 67.8
click at [0, 0] on slot at bounding box center [0, 0] width 0 height 0
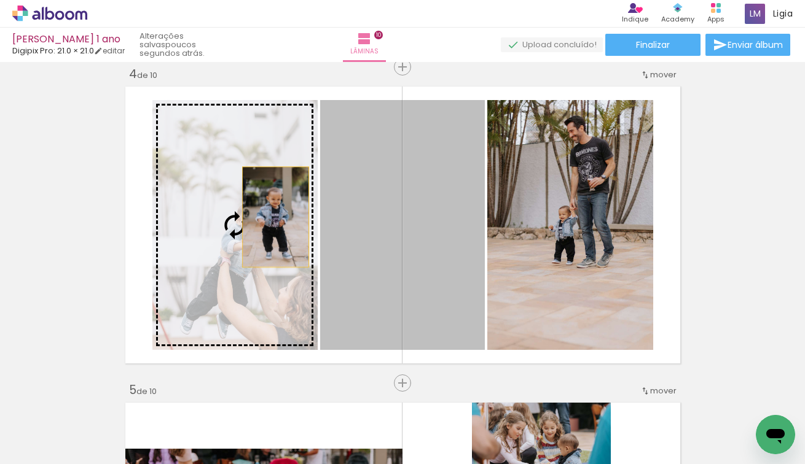
drag, startPoint x: 437, startPoint y: 211, endPoint x: 275, endPoint y: 216, distance: 162.8
click at [0, 0] on slot at bounding box center [0, 0] width 0 height 0
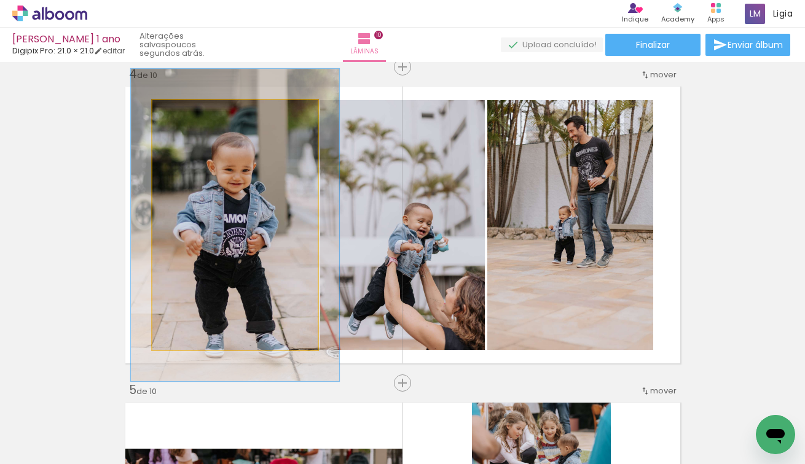
drag, startPoint x: 182, startPoint y: 110, endPoint x: 192, endPoint y: 110, distance: 10.4
type paper-slider "125"
click at [192, 110] on div at bounding box center [191, 112] width 11 height 11
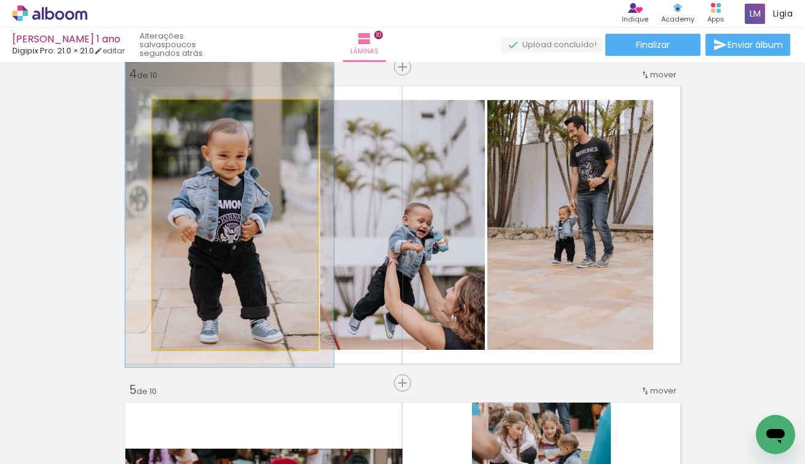
drag, startPoint x: 212, startPoint y: 176, endPoint x: 205, endPoint y: 162, distance: 15.7
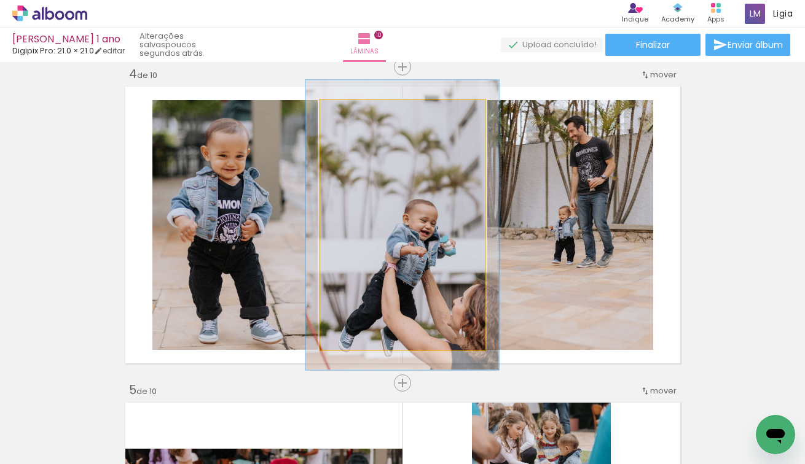
drag, startPoint x: 346, startPoint y: 112, endPoint x: 353, endPoint y: 112, distance: 6.8
click at [353, 112] on div at bounding box center [355, 112] width 11 height 11
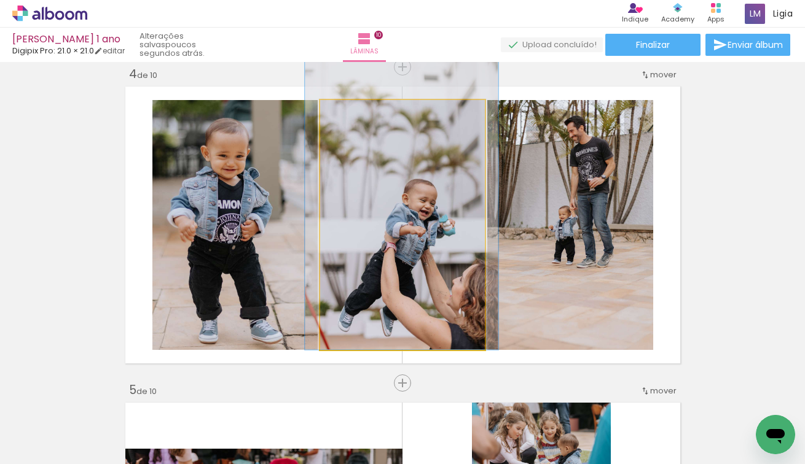
drag, startPoint x: 407, startPoint y: 215, endPoint x: 404, endPoint y: 171, distance: 44.3
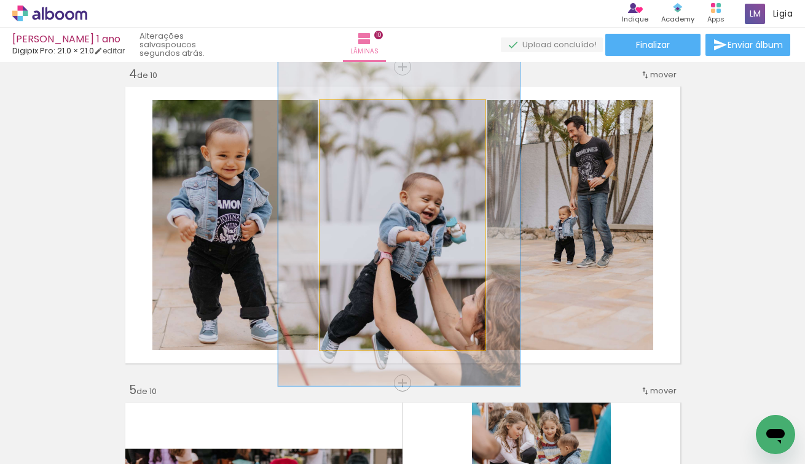
drag, startPoint x: 359, startPoint y: 110, endPoint x: 373, endPoint y: 110, distance: 14.1
click at [373, 110] on div at bounding box center [370, 112] width 11 height 11
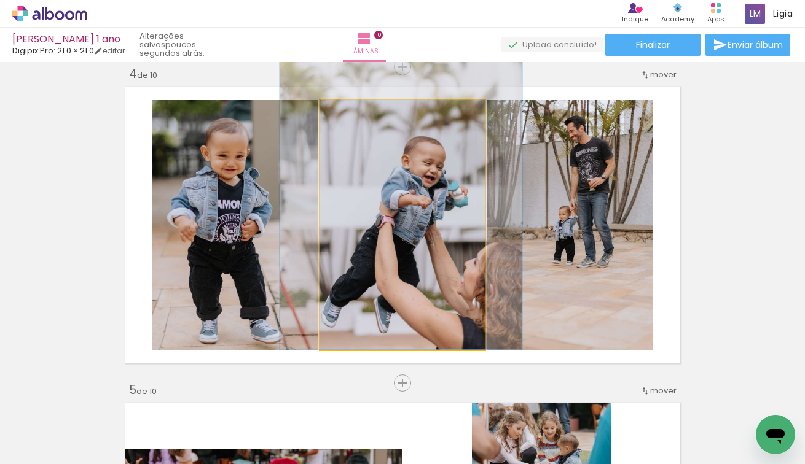
drag, startPoint x: 404, startPoint y: 189, endPoint x: 402, endPoint y: 150, distance: 38.7
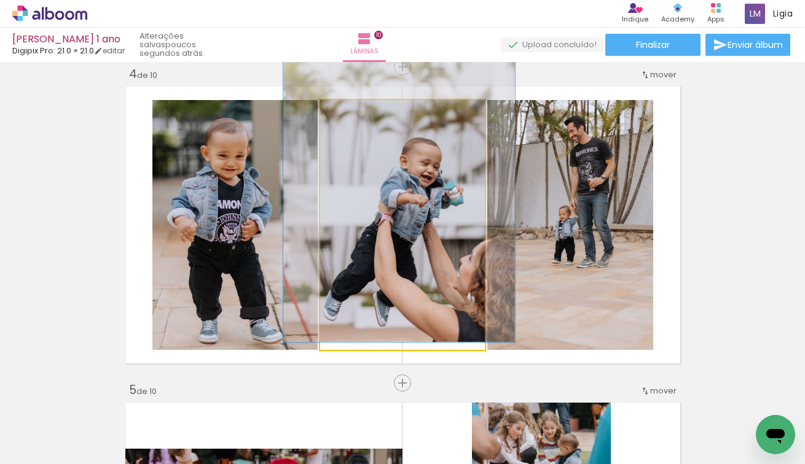
type paper-slider "139"
click at [371, 113] on div at bounding box center [367, 113] width 20 height 20
click at [413, 202] on quentale-photo at bounding box center [402, 225] width 165 height 250
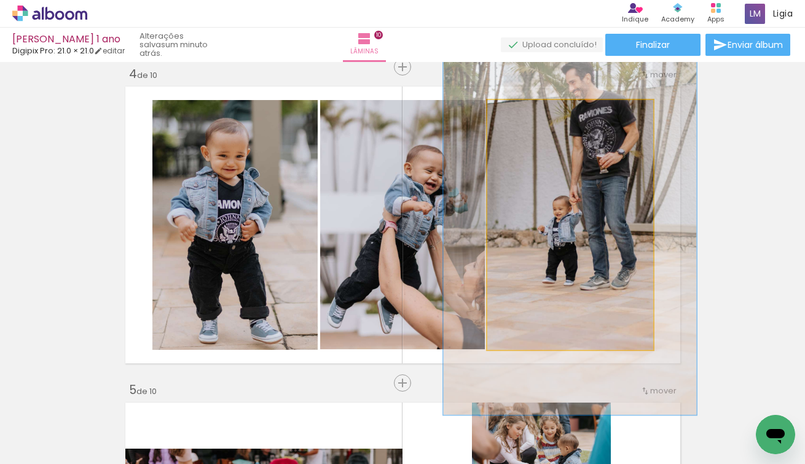
drag, startPoint x: 521, startPoint y: 114, endPoint x: 542, endPoint y: 115, distance: 21.5
type paper-slider "154"
click at [544, 115] on div at bounding box center [538, 113] width 20 height 20
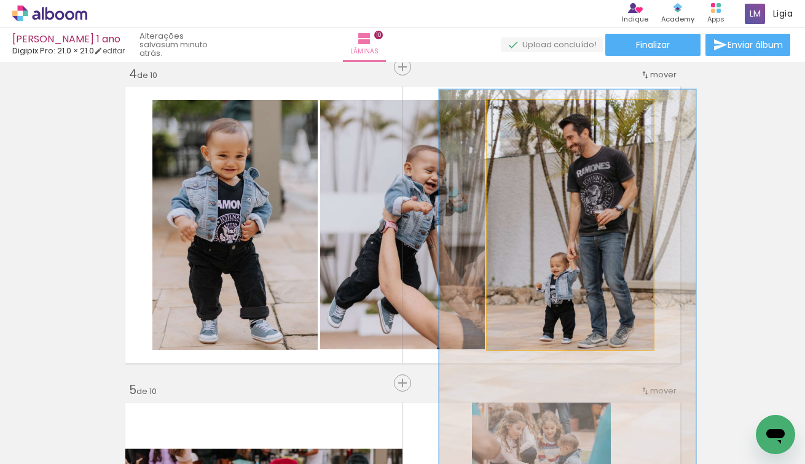
drag, startPoint x: 564, startPoint y: 205, endPoint x: 562, endPoint y: 262, distance: 56.6
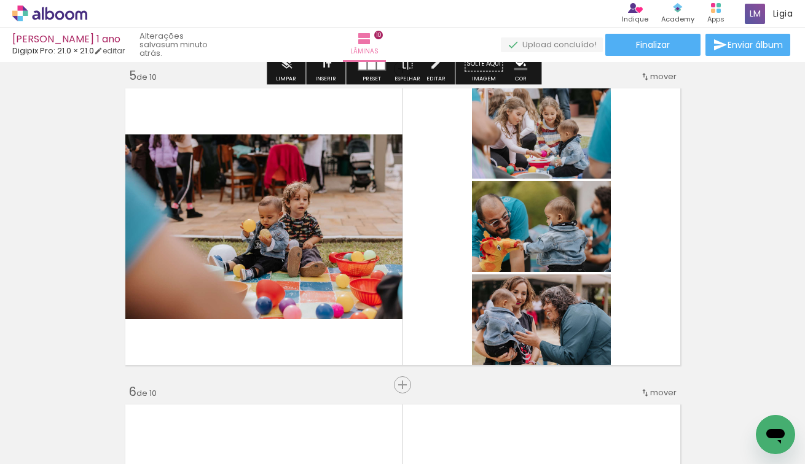
scroll to position [1280, 0]
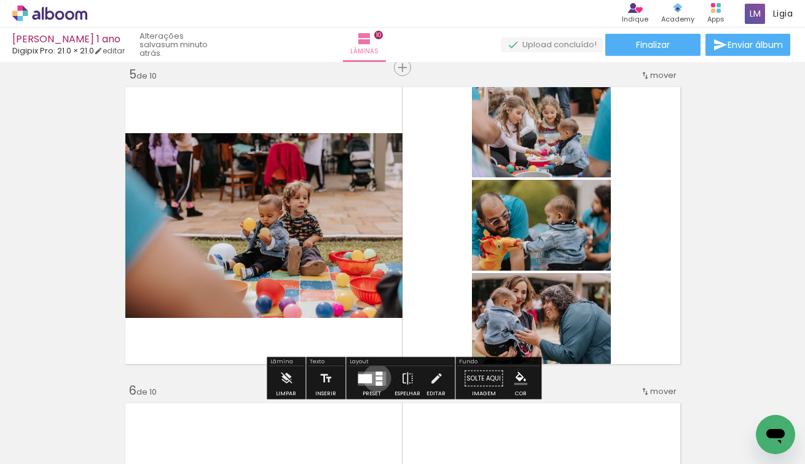
click at [375, 378] on div at bounding box center [378, 379] width 7 height 4
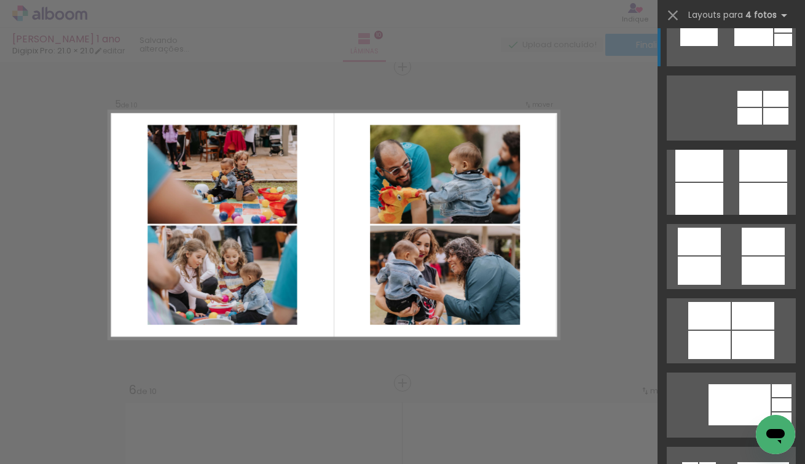
scroll to position [3454, 0]
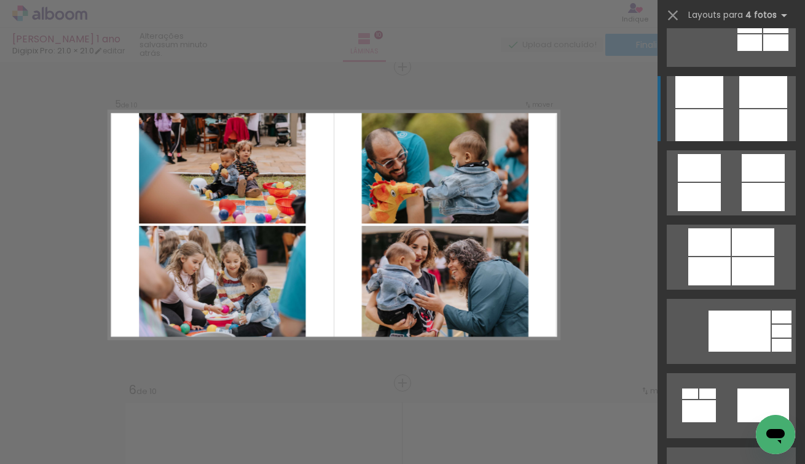
click at [719, 137] on div at bounding box center [699, 125] width 48 height 32
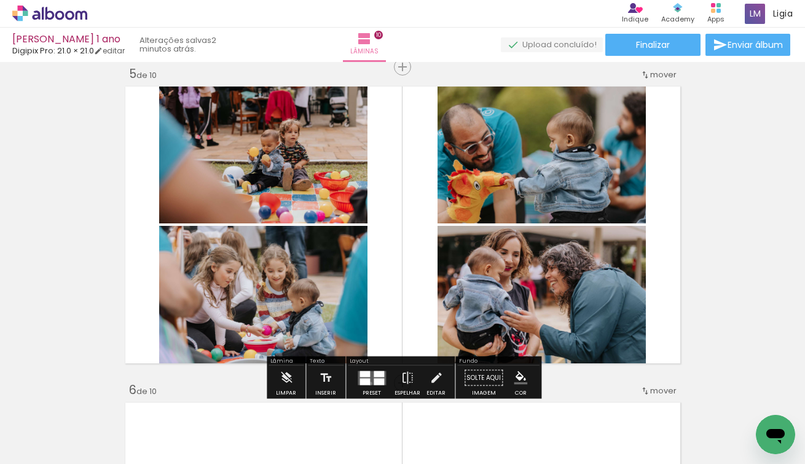
click at [367, 383] on quentale-layouter at bounding box center [371, 378] width 28 height 14
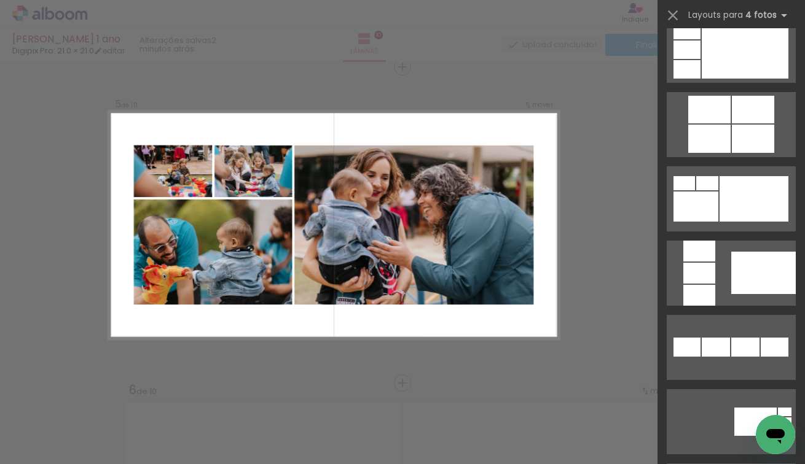
scroll to position [615, 0]
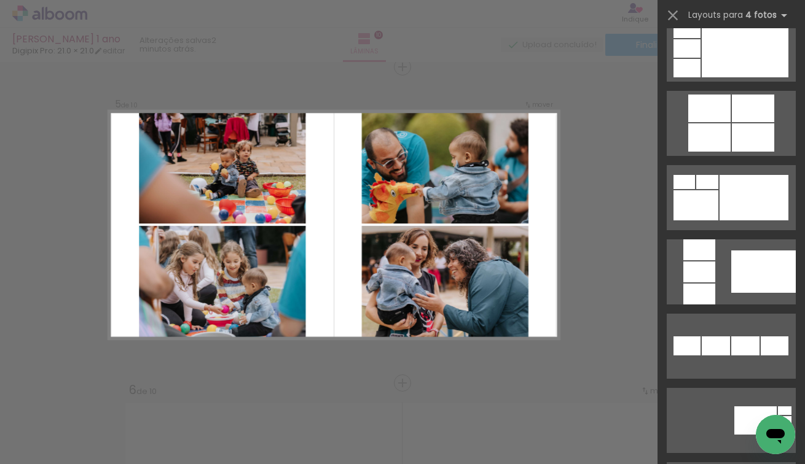
click at [0, 0] on div "Confirmar Cancelar" at bounding box center [0, 0] width 0 height 0
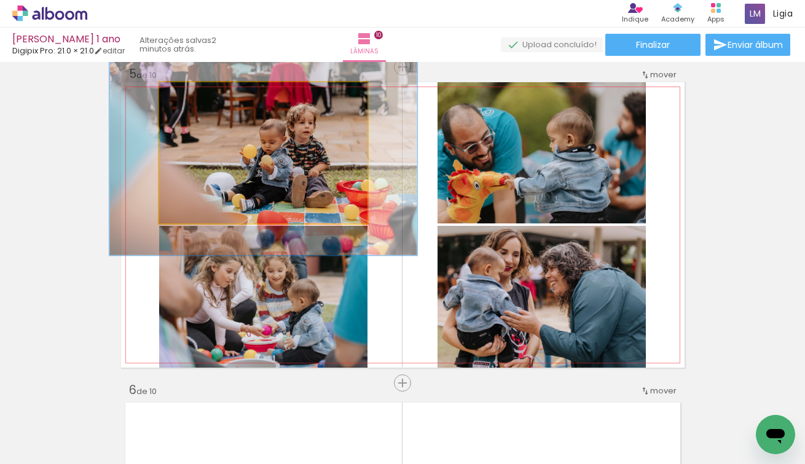
drag, startPoint x: 185, startPoint y: 98, endPoint x: 204, endPoint y: 98, distance: 19.0
type paper-slider "145"
click at [204, 98] on div at bounding box center [207, 95] width 20 height 20
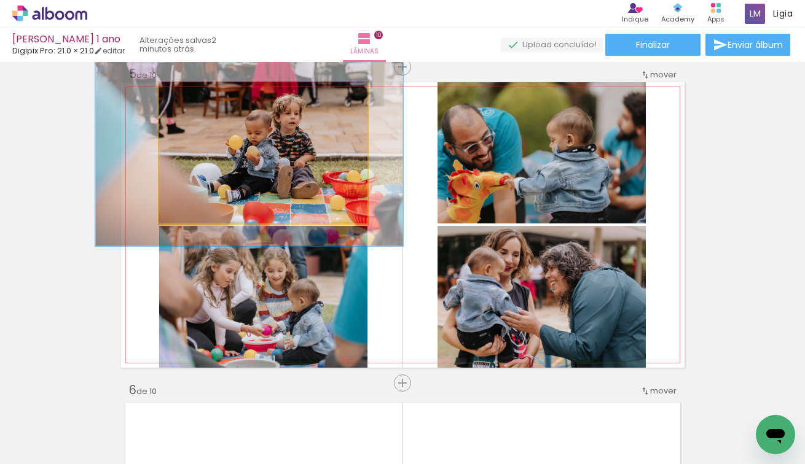
drag, startPoint x: 269, startPoint y: 158, endPoint x: 254, endPoint y: 147, distance: 18.1
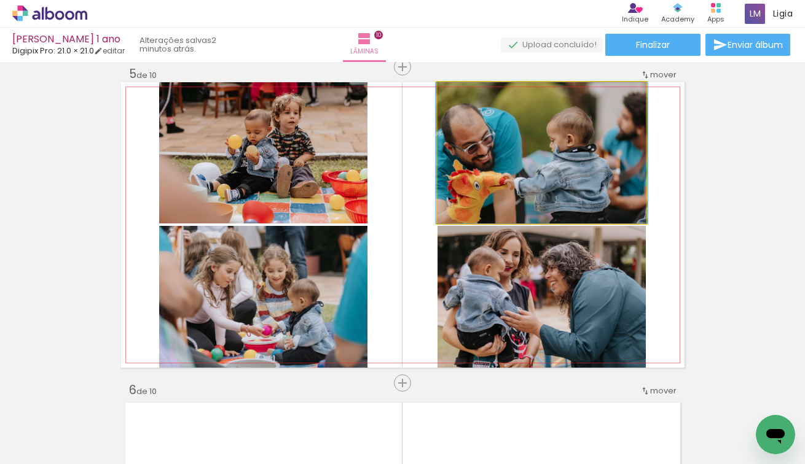
type paper-slider "112"
click at [475, 99] on div at bounding box center [466, 95] width 20 height 20
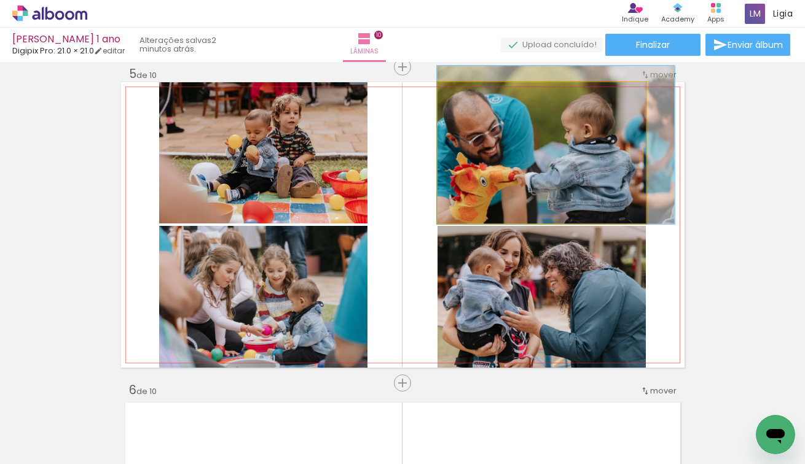
drag, startPoint x: 508, startPoint y: 143, endPoint x: 543, endPoint y: 135, distance: 36.1
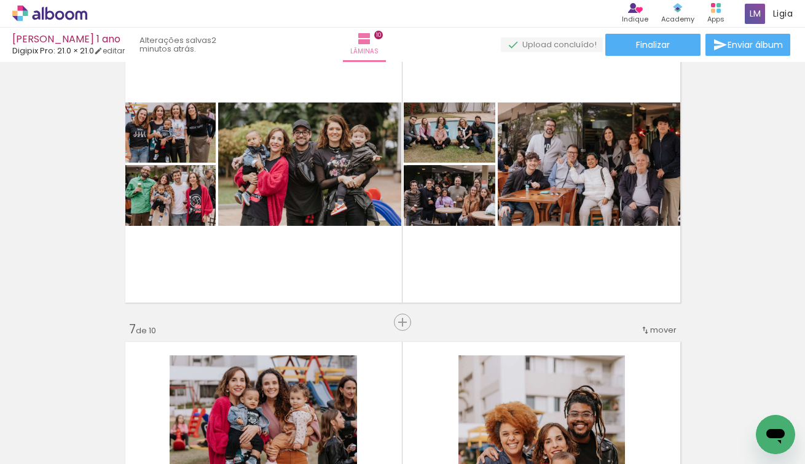
scroll to position [1655, 0]
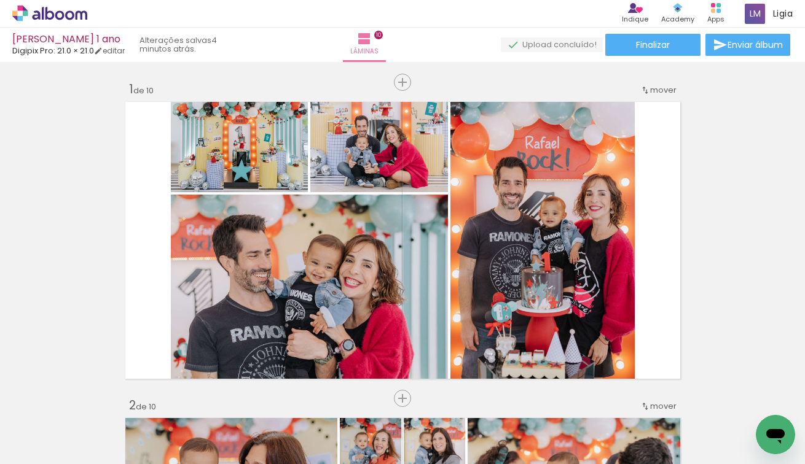
scroll to position [5476, 0]
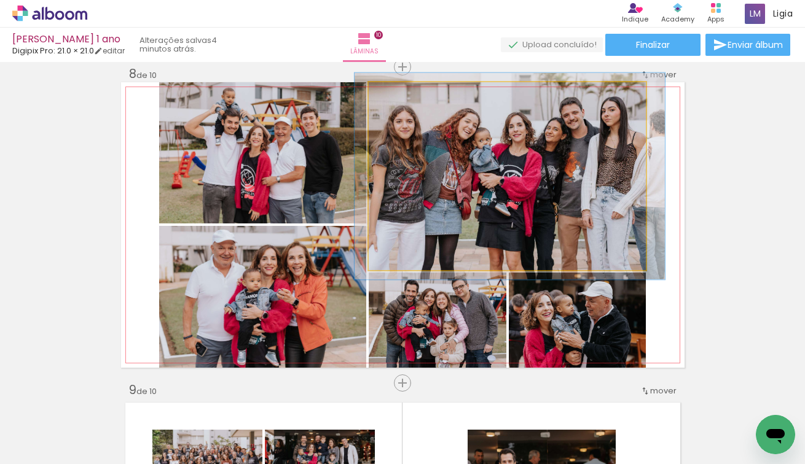
type paper-slider "110"
click at [404, 99] on div at bounding box center [401, 95] width 20 height 20
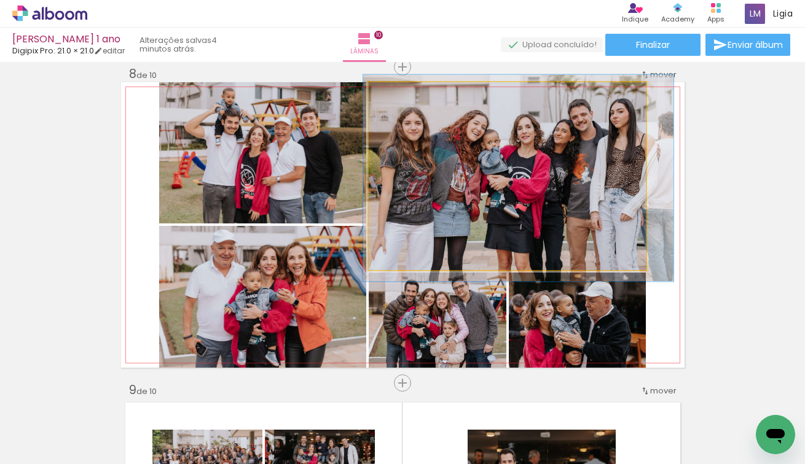
drag, startPoint x: 464, startPoint y: 147, endPoint x: 472, endPoint y: 149, distance: 8.7
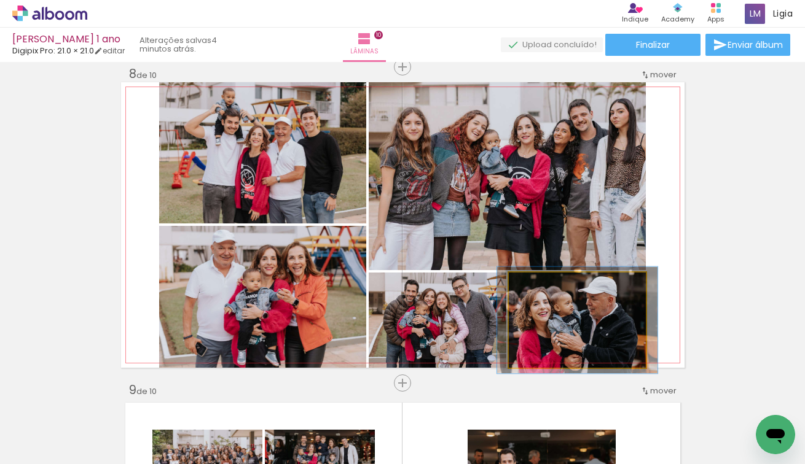
type paper-slider "112"
click at [543, 289] on div at bounding box center [543, 286] width 20 height 20
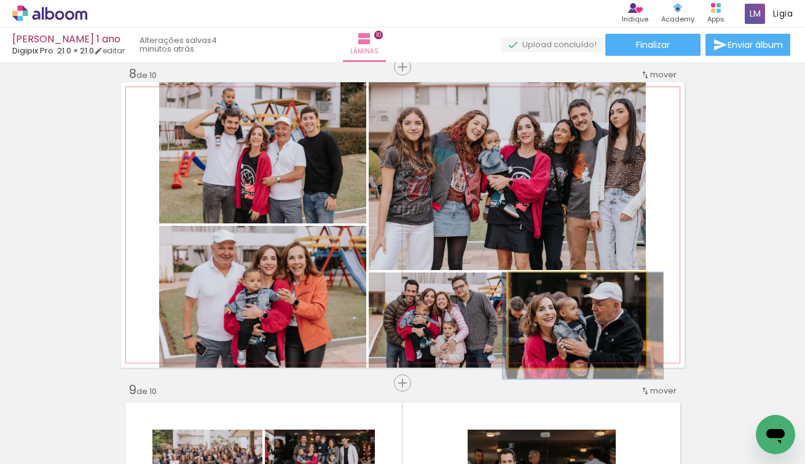
drag, startPoint x: 567, startPoint y: 336, endPoint x: 572, endPoint y: 342, distance: 7.4
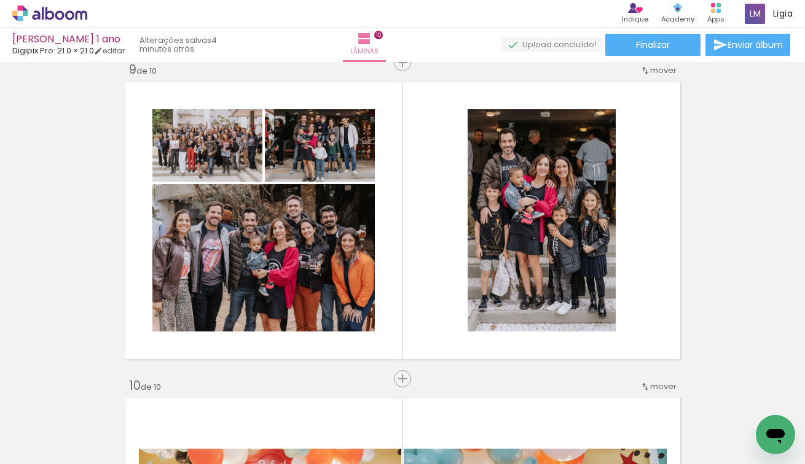
scroll to position [2537, 0]
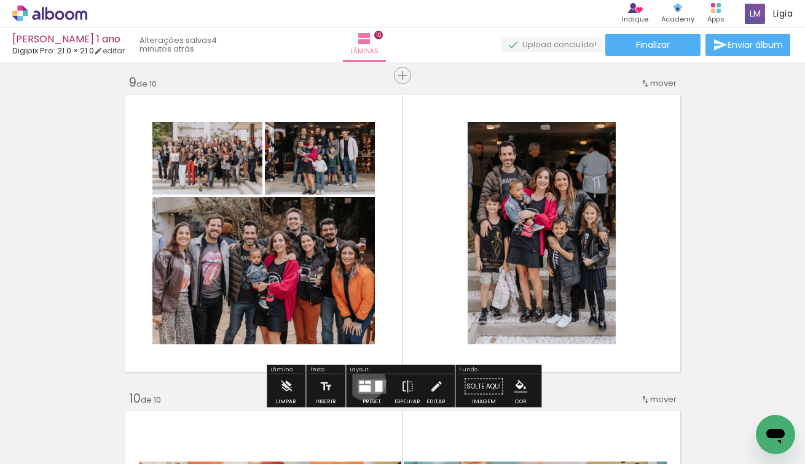
click at [365, 381] on div at bounding box center [368, 382] width 6 height 3
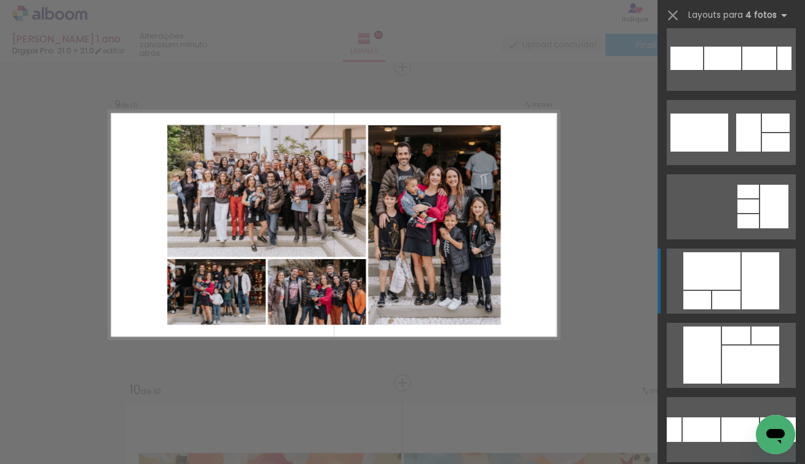
scroll to position [96, 0]
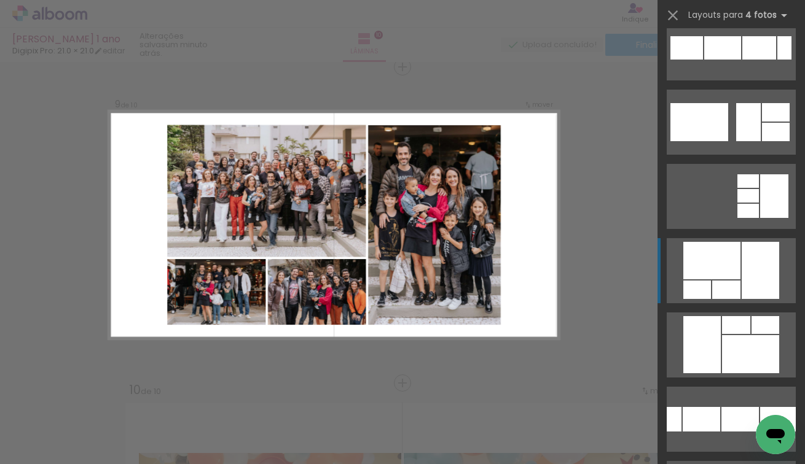
click at [728, 281] on div at bounding box center [726, 290] width 28 height 18
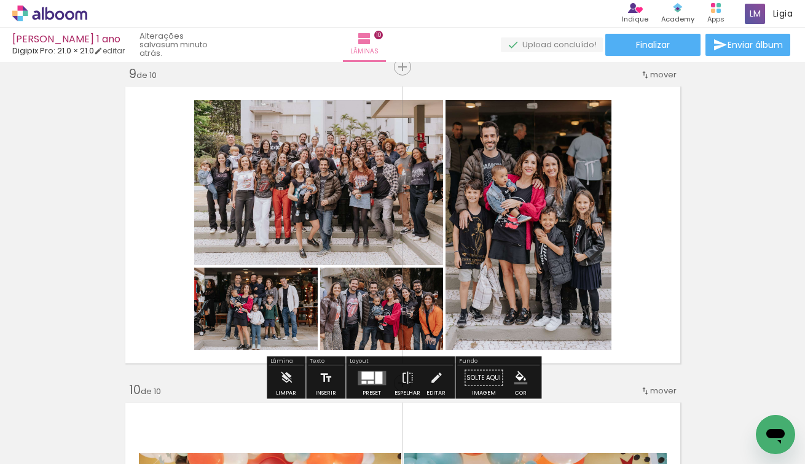
click at [378, 378] on div at bounding box center [378, 378] width 7 height 12
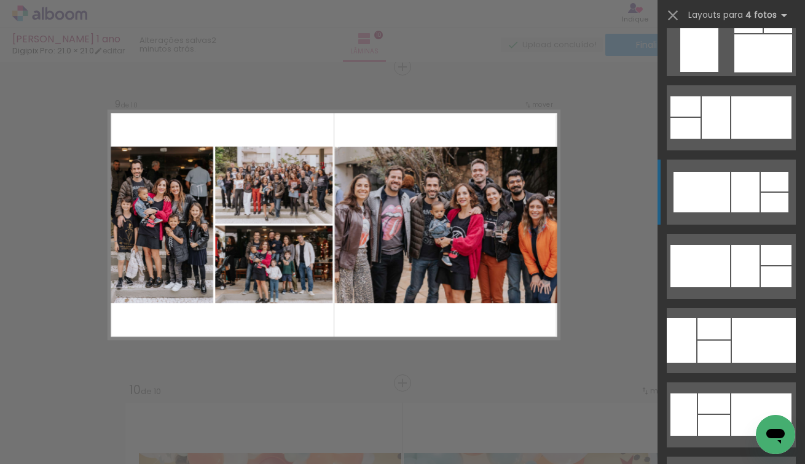
scroll to position [3001, 0]
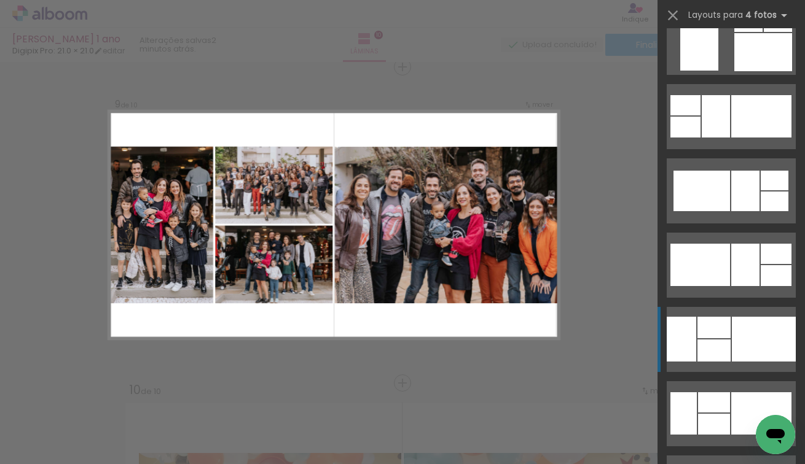
click at [684, 336] on div at bounding box center [680, 339] width 29 height 45
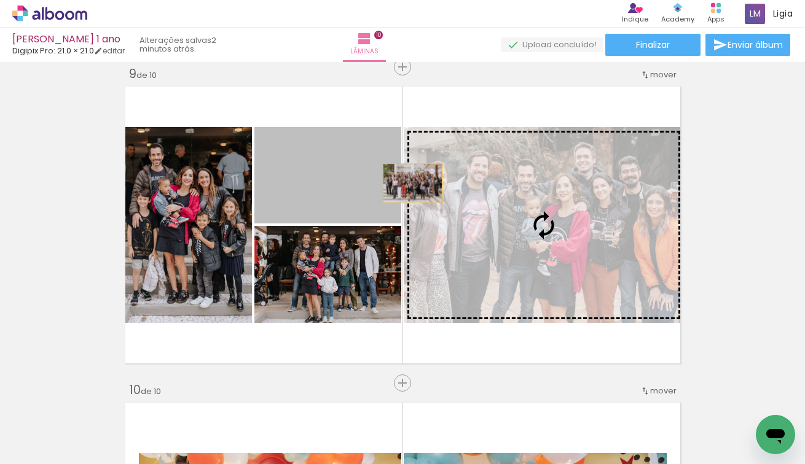
drag, startPoint x: 367, startPoint y: 179, endPoint x: 480, endPoint y: 195, distance: 114.1
click at [0, 0] on slot at bounding box center [0, 0] width 0 height 0
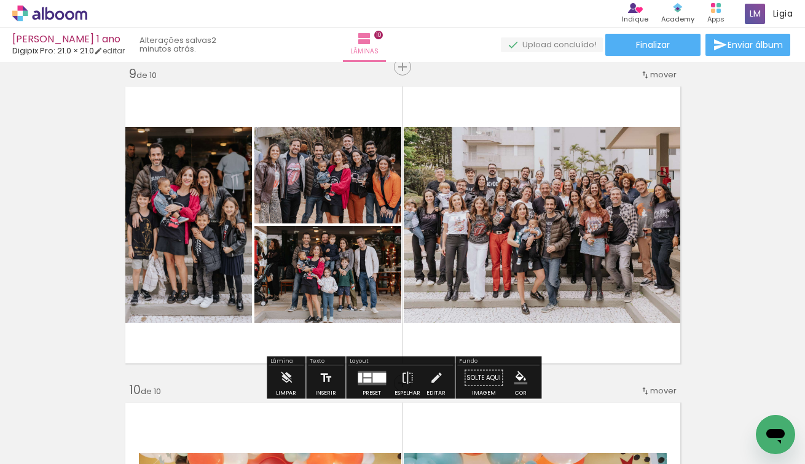
click at [372, 377] on div at bounding box center [379, 378] width 14 height 10
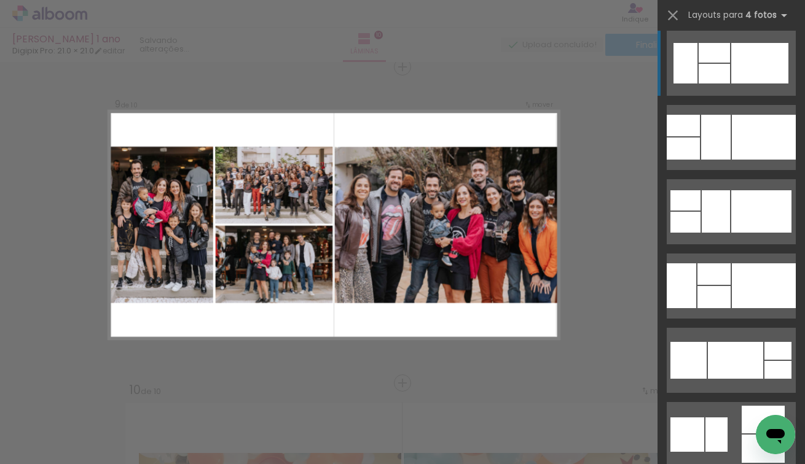
scroll to position [3695, 0]
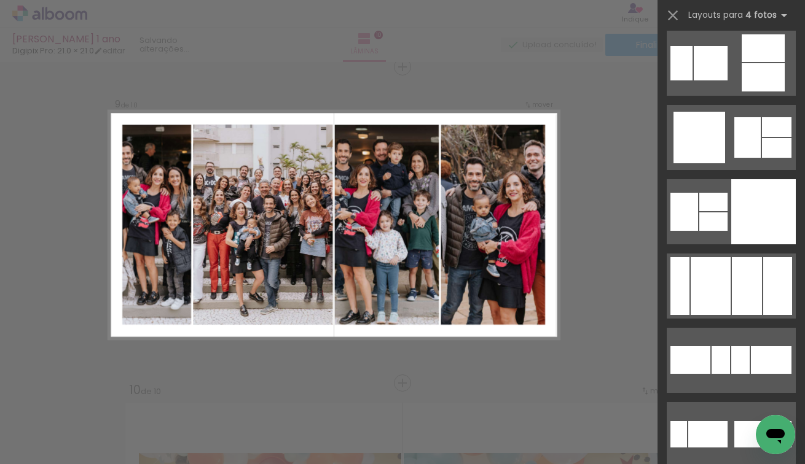
scroll to position [4043, 0]
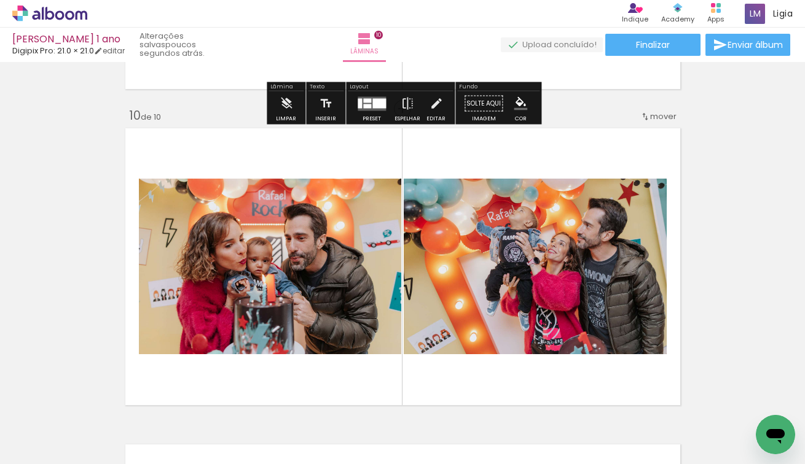
scroll to position [2883, 0]
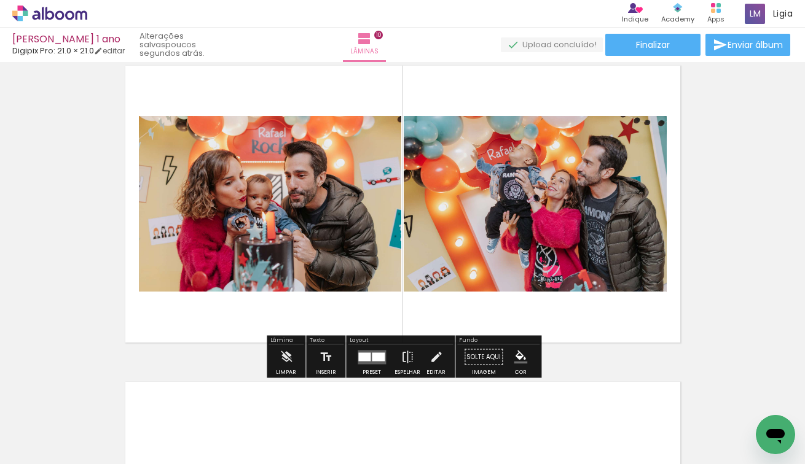
click at [372, 358] on div at bounding box center [378, 357] width 13 height 9
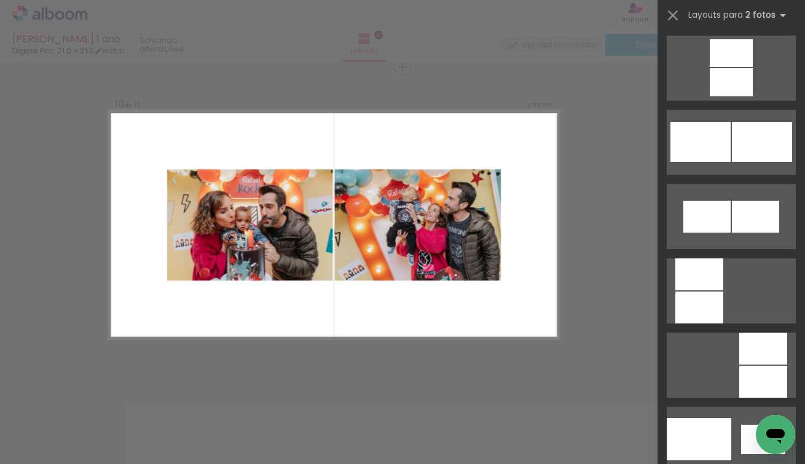
scroll to position [1227, 0]
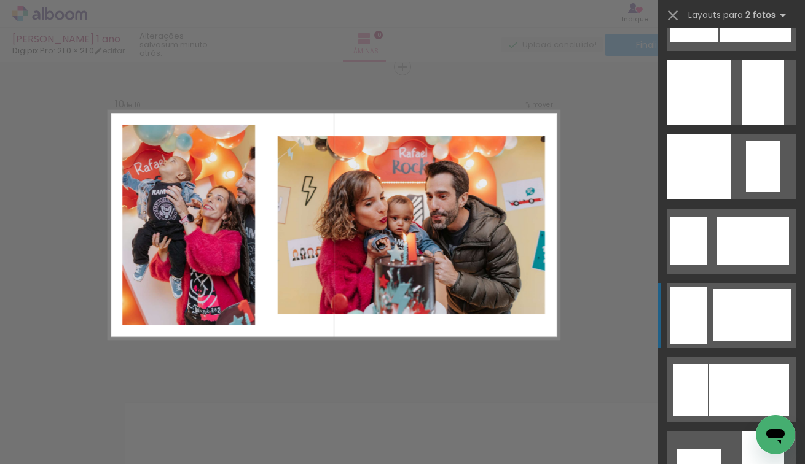
scroll to position [1772, 0]
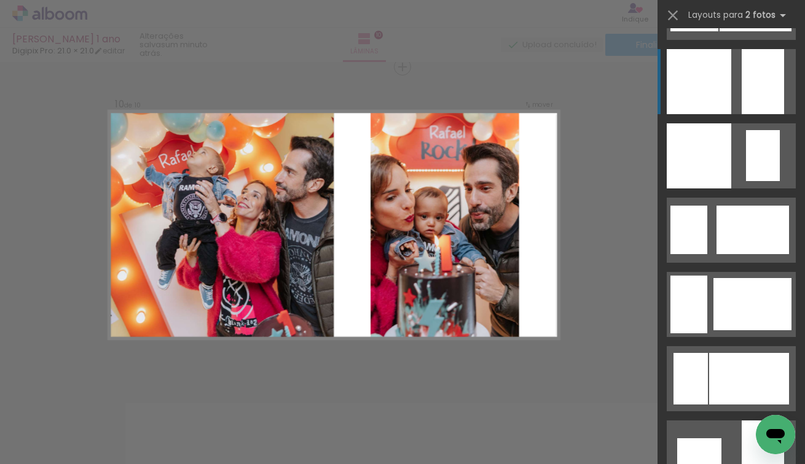
click at [750, 78] on div at bounding box center [762, 81] width 42 height 65
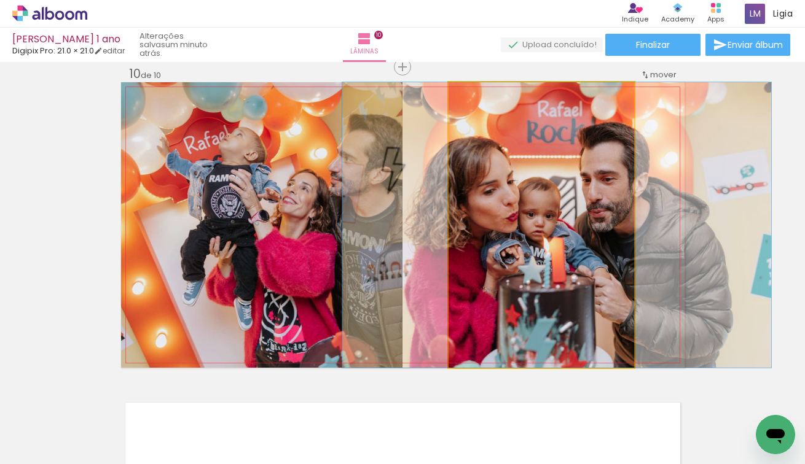
drag, startPoint x: 541, startPoint y: 218, endPoint x: 556, endPoint y: 218, distance: 15.4
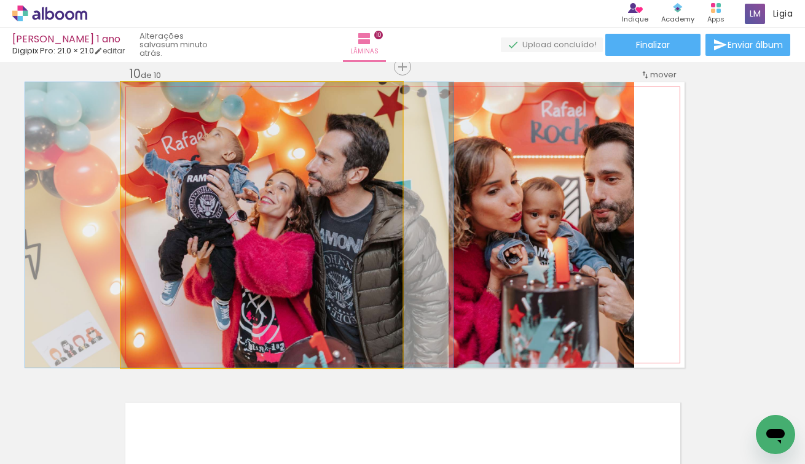
drag, startPoint x: 284, startPoint y: 227, endPoint x: 262, endPoint y: 227, distance: 22.1
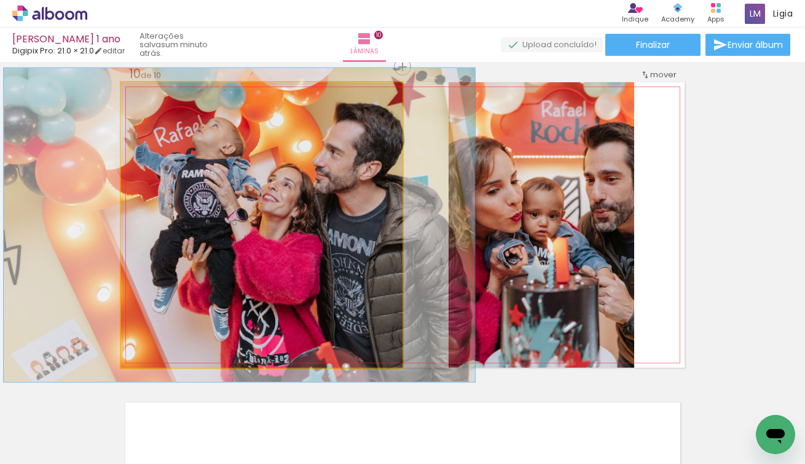
click at [156, 102] on div at bounding box center [154, 95] width 20 height 20
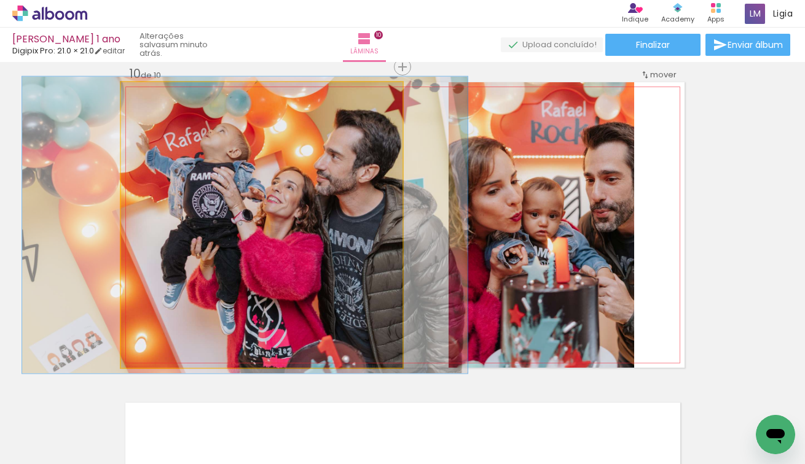
type paper-slider "104"
click at [150, 97] on div at bounding box center [151, 95] width 11 height 11
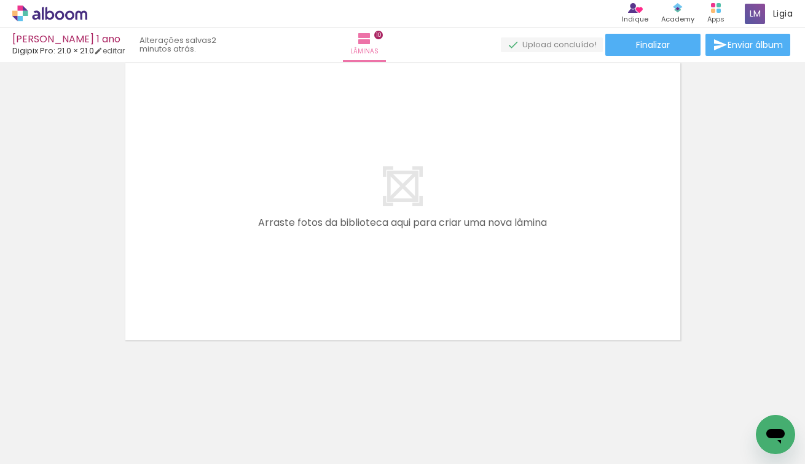
scroll to position [0, 0]
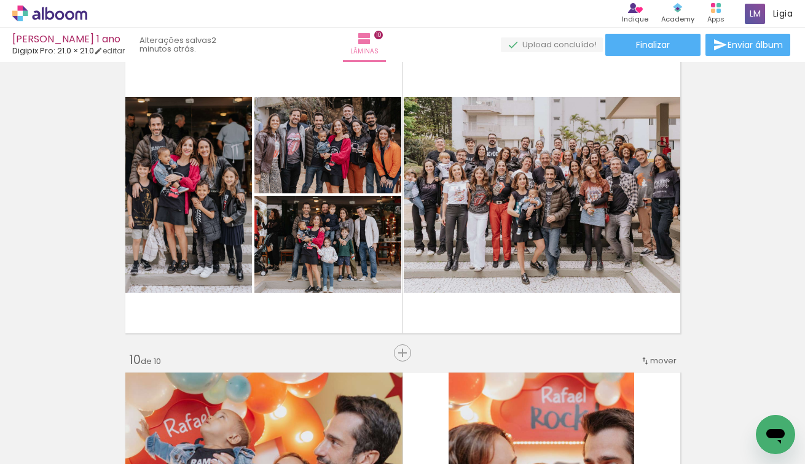
scroll to position [2482, 0]
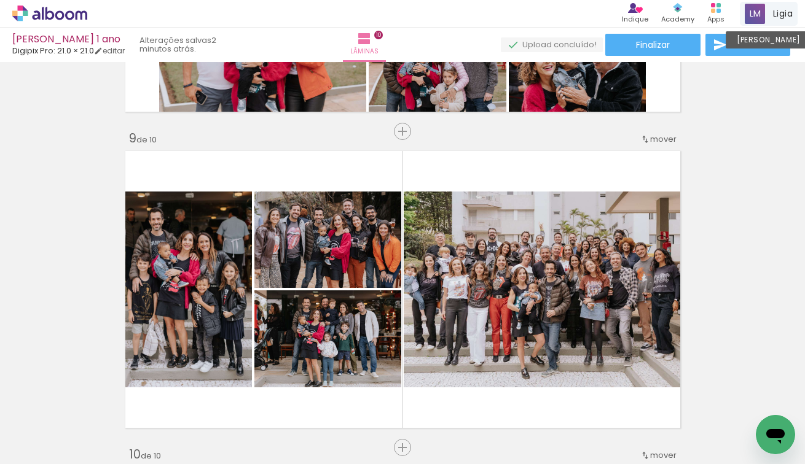
click at [768, 23] on div "Ligia Conta Alboom" at bounding box center [769, 14] width 58 height 24
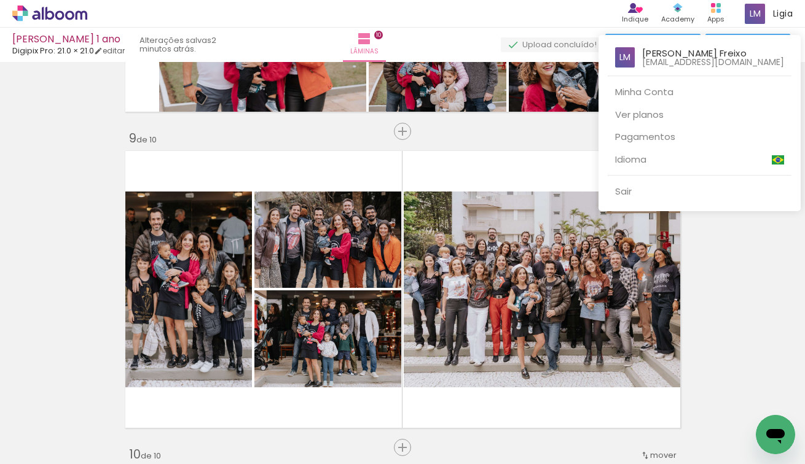
click at [748, 244] on div at bounding box center [402, 232] width 805 height 464
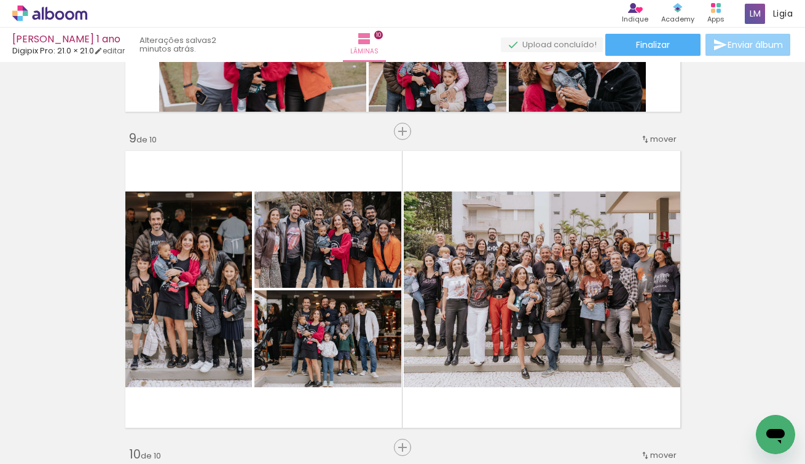
click at [758, 42] on span "Enviar álbum" at bounding box center [754, 45] width 55 height 9
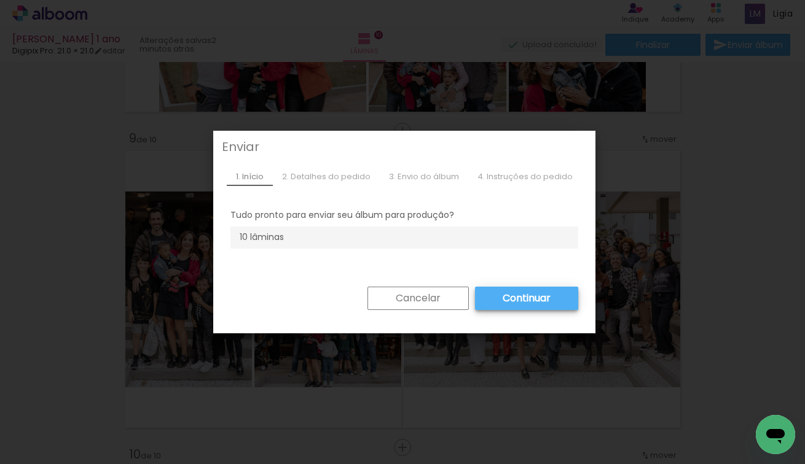
click at [0, 0] on slot "Cancelar" at bounding box center [0, 0] width 0 height 0
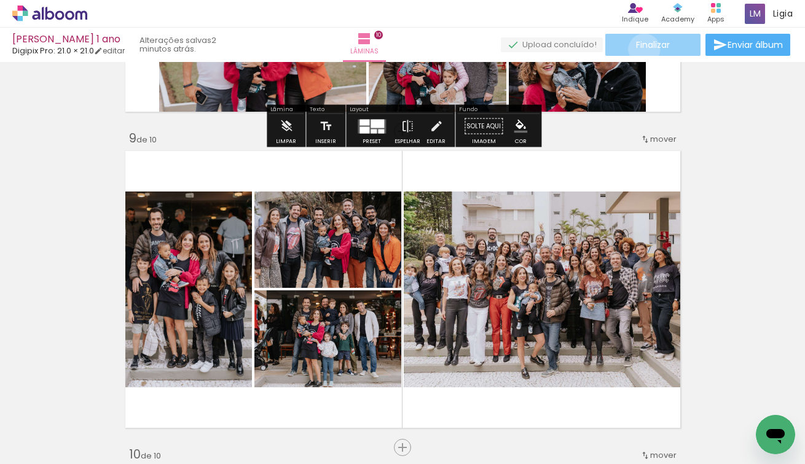
click at [639, 49] on span "Finalizar" at bounding box center [653, 45] width 34 height 9
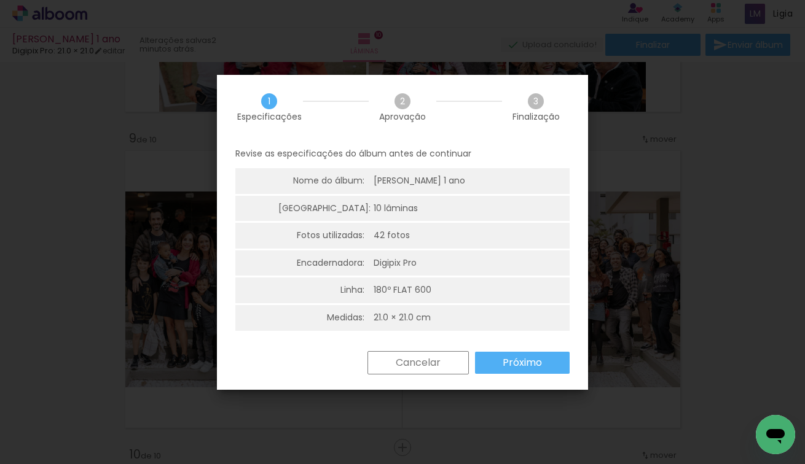
click at [494, 354] on paper-button "Próximo" at bounding box center [522, 363] width 95 height 22
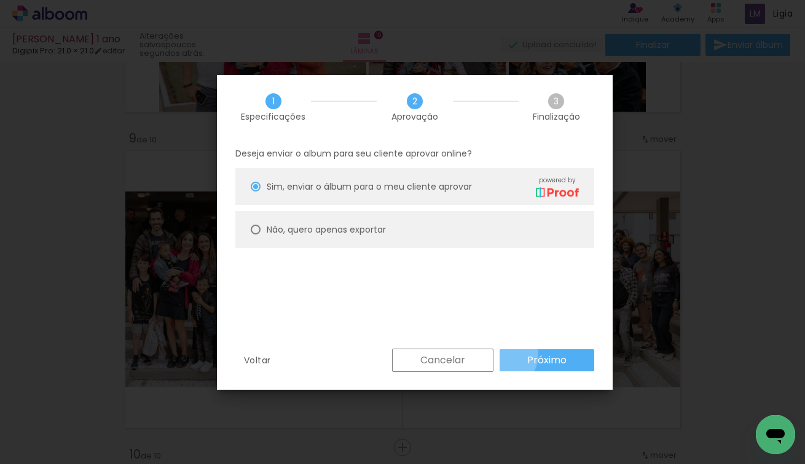
click at [507, 356] on paper-button "Próximo" at bounding box center [546, 361] width 95 height 22
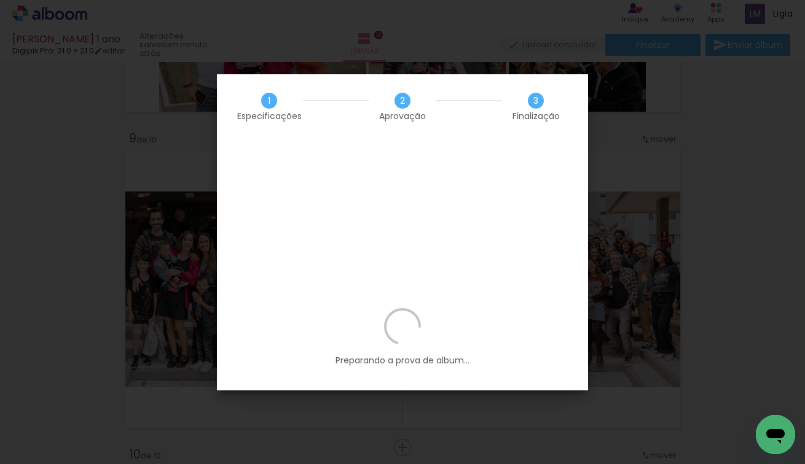
scroll to position [1772, 0]
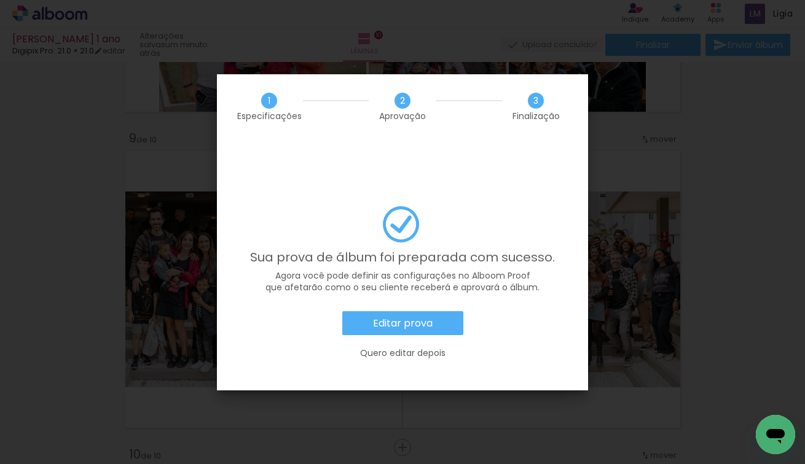
click at [0, 0] on slot "Editar prova" at bounding box center [0, 0] width 0 height 0
